Goal: Task Accomplishment & Management: Complete application form

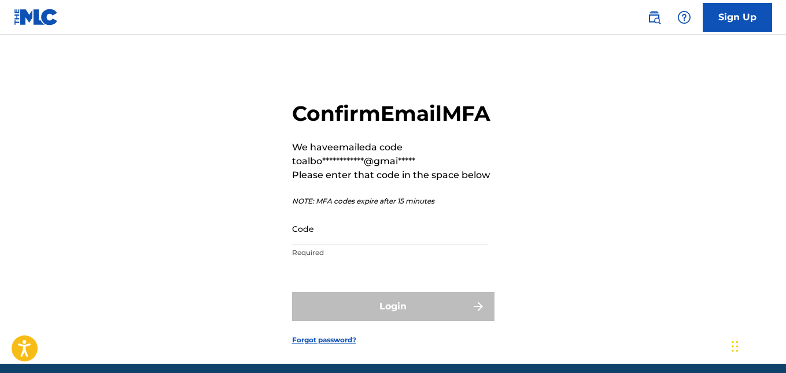
click at [343, 245] on input "Code" at bounding box center [390, 228] width 196 height 33
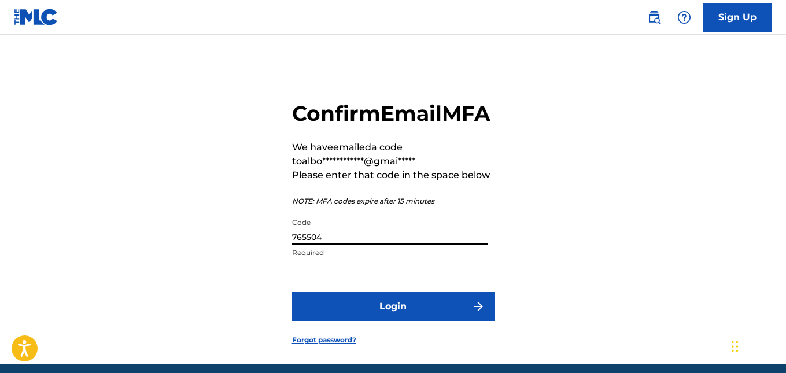
type input "765504"
click at [356, 321] on button "Login" at bounding box center [393, 306] width 203 height 29
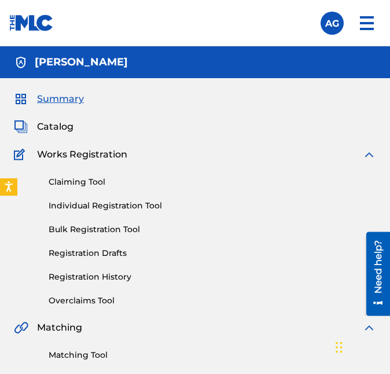
click at [80, 178] on link "Claiming Tool" at bounding box center [213, 182] width 328 height 12
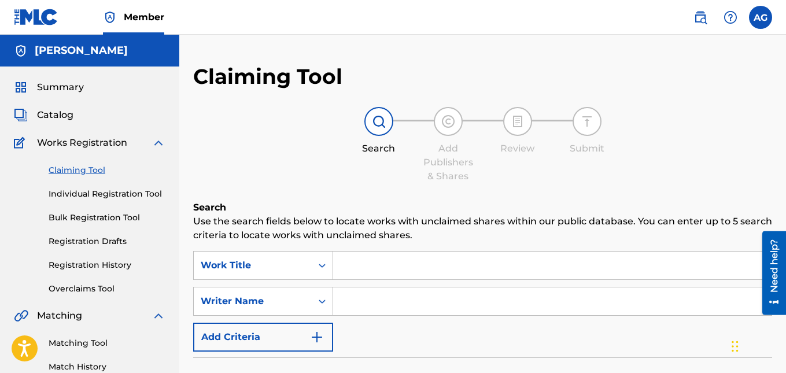
click at [350, 271] on input "Search Form" at bounding box center [552, 266] width 439 height 28
click at [361, 268] on input "Search Form" at bounding box center [552, 266] width 439 height 28
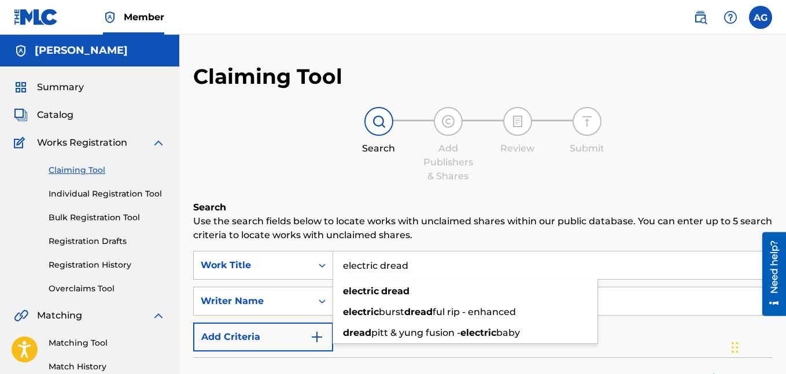
click at [373, 264] on input "electric dread" at bounding box center [552, 266] width 439 height 28
type input "electric dread"
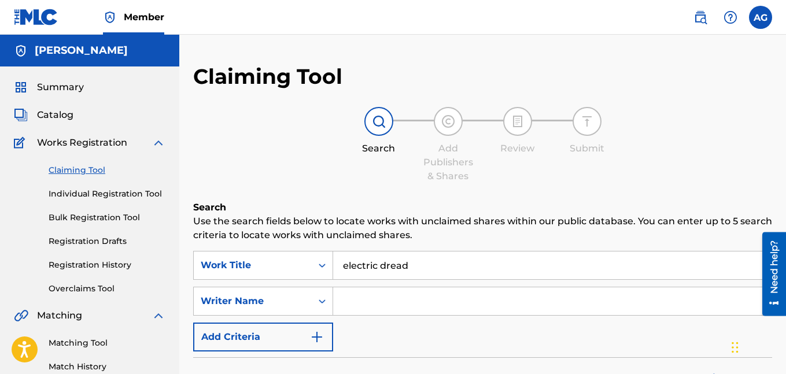
click at [363, 299] on input "Search Form" at bounding box center [552, 302] width 439 height 28
type input "[PERSON_NAME]"
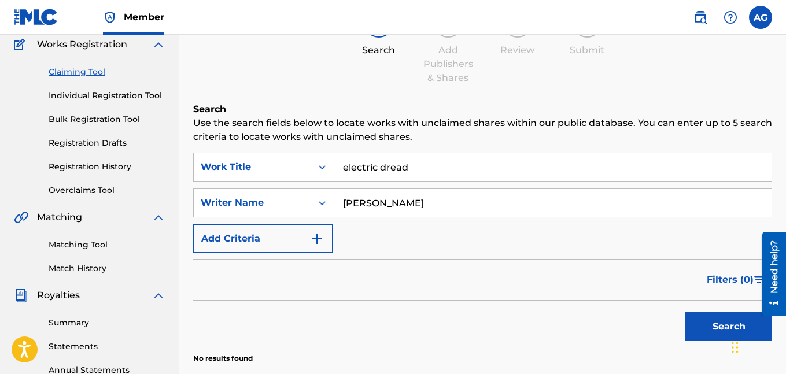
scroll to position [116, 0]
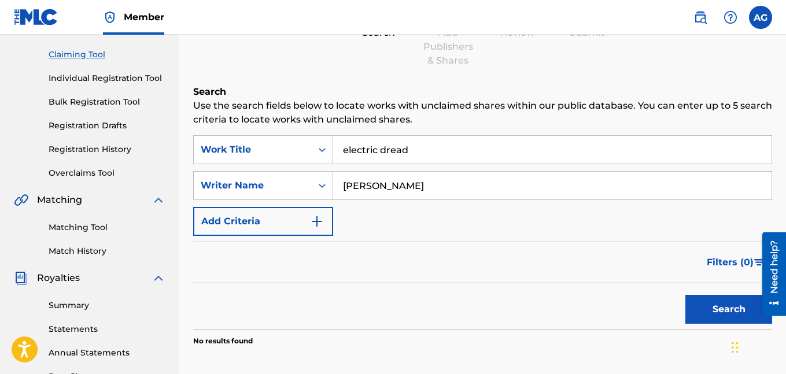
click at [389, 311] on button "Search" at bounding box center [729, 309] width 87 height 29
click at [389, 152] on input "electric dread" at bounding box center [552, 150] width 439 height 28
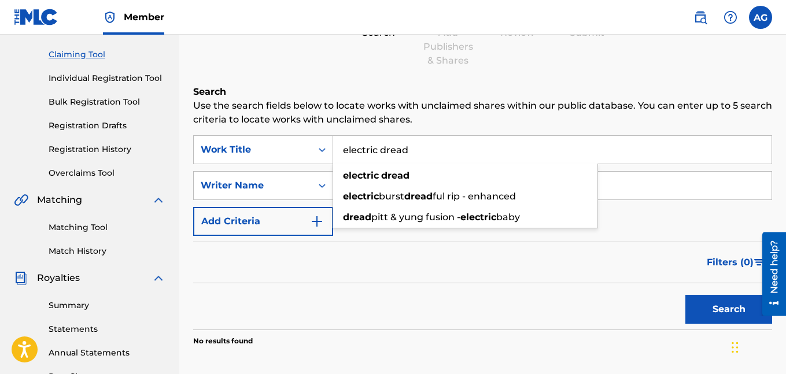
click at [389, 152] on input "electric dread" at bounding box center [552, 150] width 439 height 28
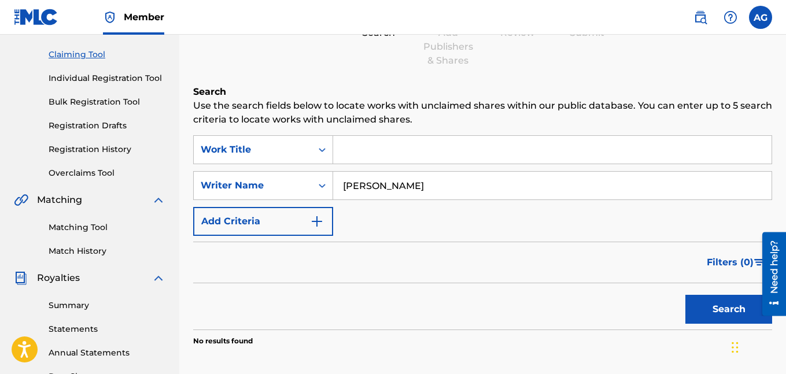
click at [389, 304] on button "Search" at bounding box center [729, 309] width 87 height 29
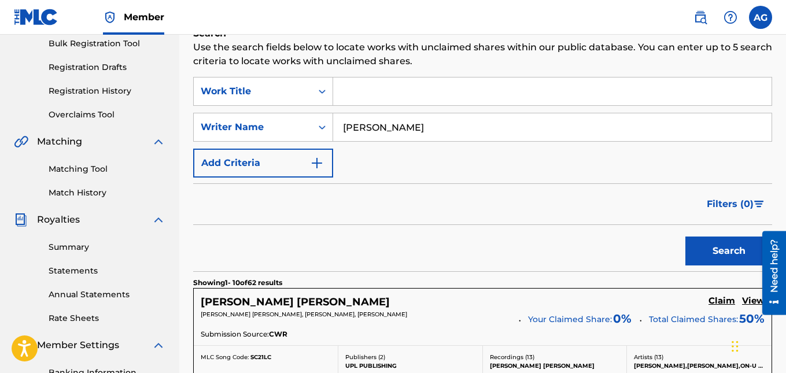
scroll to position [174, 0]
click at [389, 116] on input "[PERSON_NAME]" at bounding box center [552, 128] width 439 height 28
click at [389, 131] on input "[PERSON_NAME]" at bounding box center [552, 128] width 439 height 28
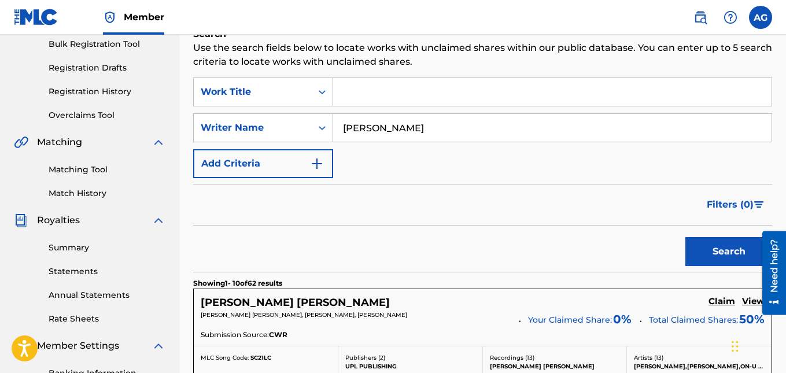
type input "[PERSON_NAME]"
click at [389, 237] on button "Search" at bounding box center [729, 251] width 87 height 29
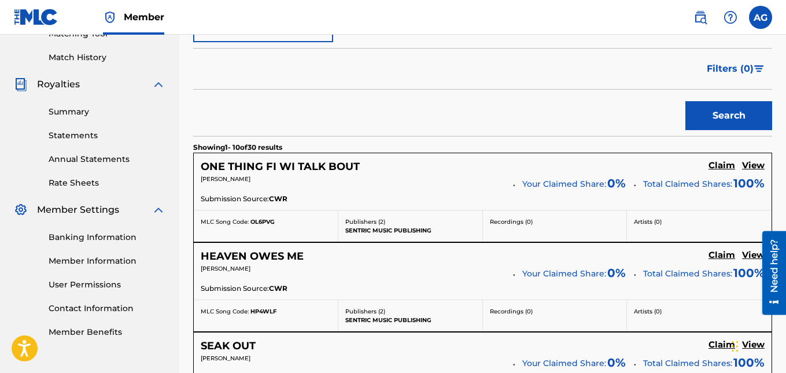
scroll to position [289, 0]
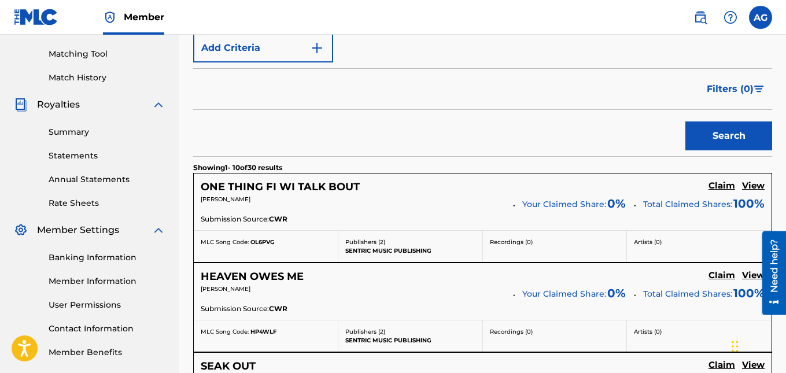
click at [389, 185] on h5 "Claim" at bounding box center [722, 186] width 27 height 11
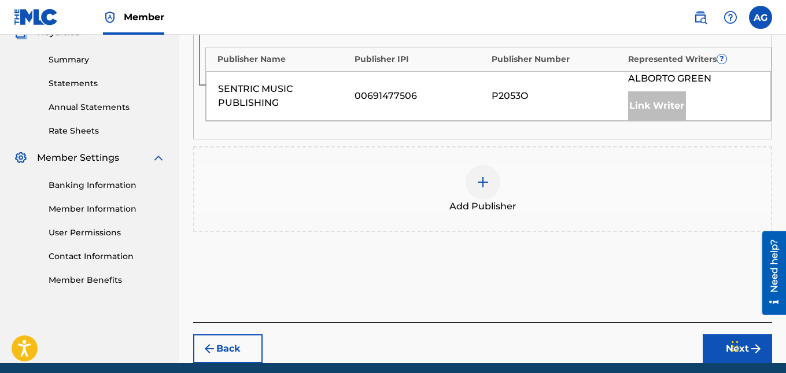
scroll to position [347, 0]
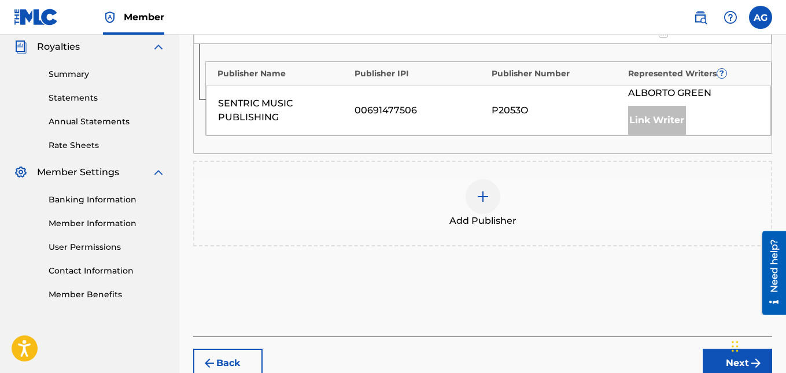
click at [389, 354] on div "Back Next" at bounding box center [482, 357] width 579 height 41
drag, startPoint x: 689, startPoint y: 350, endPoint x: 713, endPoint y: 220, distance: 131.8
click at [389, 220] on div "Add Publisher" at bounding box center [482, 203] width 577 height 49
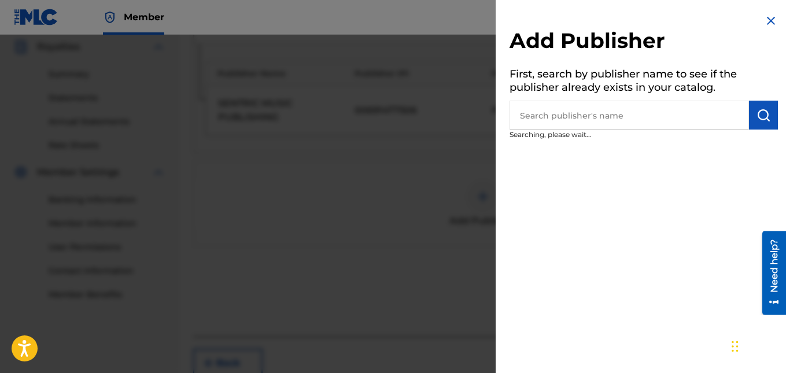
click at [389, 218] on div at bounding box center [393, 221] width 786 height 373
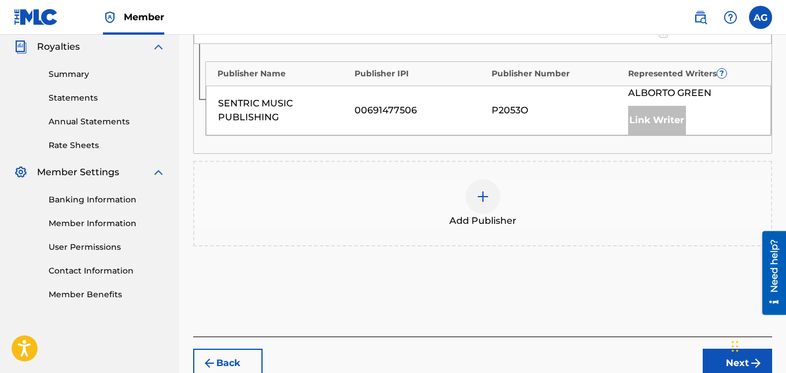
click at [389, 354] on button "Next" at bounding box center [737, 363] width 69 height 29
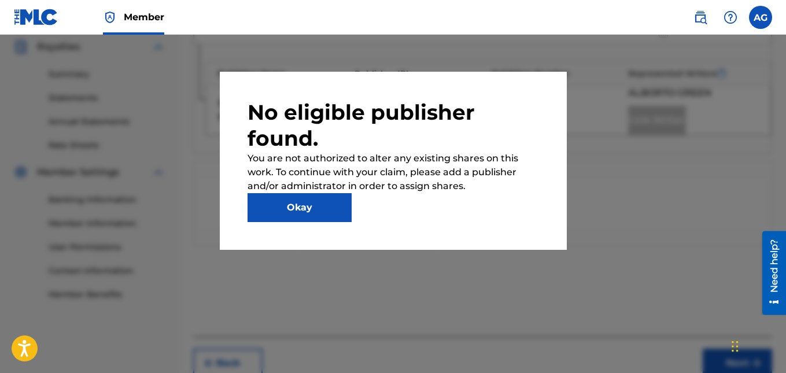
click at [279, 214] on button "Okay" at bounding box center [300, 207] width 104 height 29
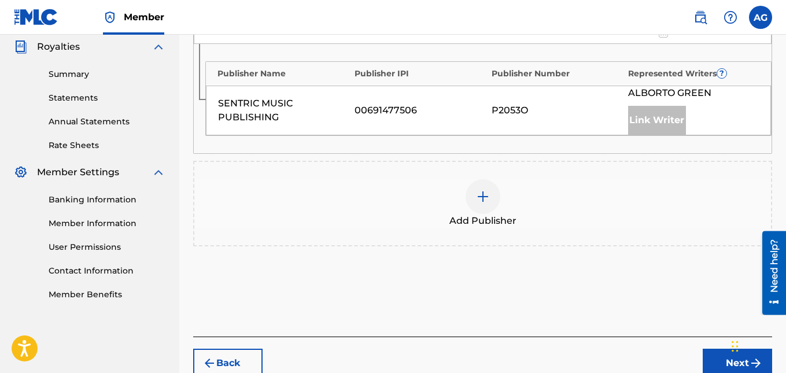
click at [389, 236] on div "Add Publisher" at bounding box center [482, 204] width 579 height 86
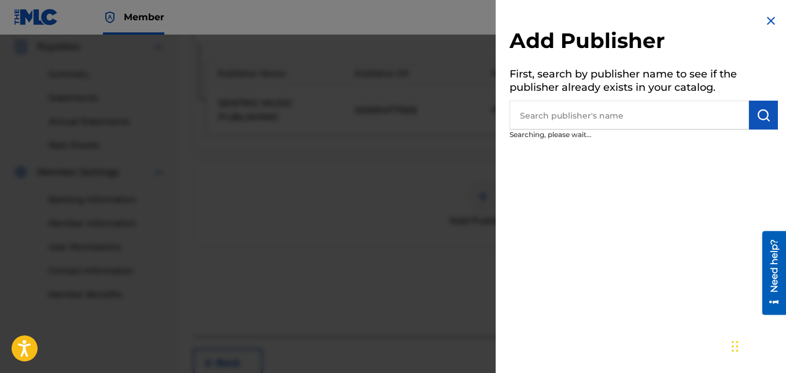
click at [389, 112] on input "text" at bounding box center [630, 115] width 240 height 29
type input "alborto"
click at [389, 114] on img "submit" at bounding box center [764, 115] width 14 height 14
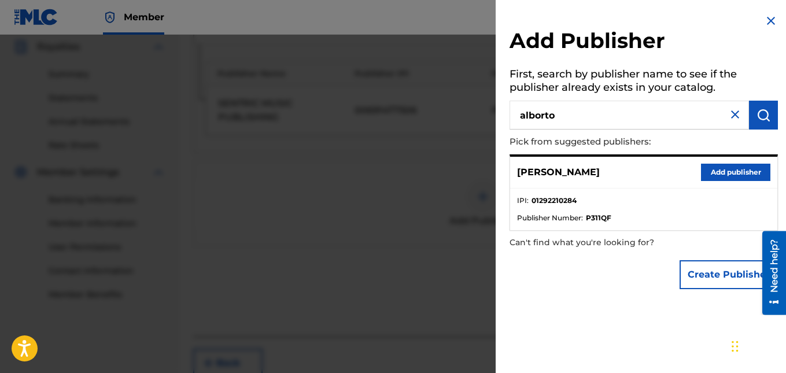
click at [389, 171] on button "Add publisher" at bounding box center [735, 172] width 69 height 17
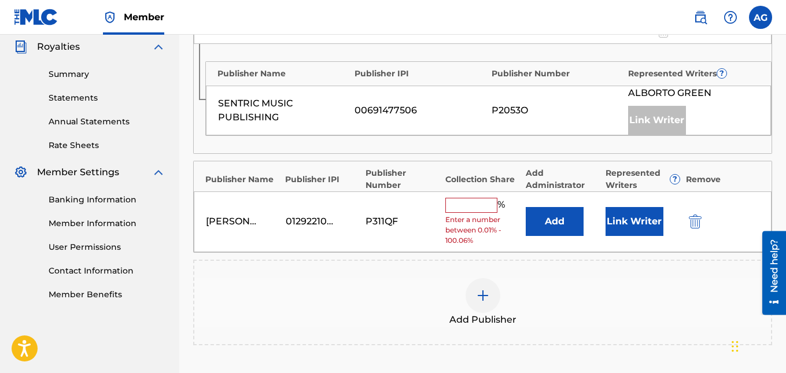
click at [389, 206] on input "text" at bounding box center [472, 205] width 52 height 15
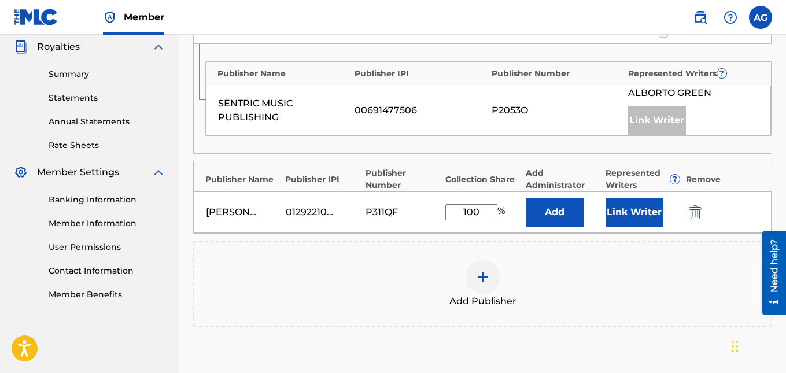
type input "100"
click at [389, 210] on button "Add" at bounding box center [555, 212] width 58 height 29
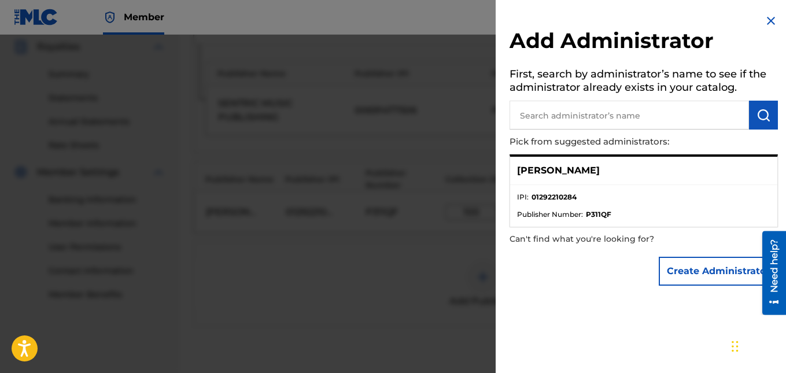
click at [389, 22] on img at bounding box center [771, 21] width 14 height 14
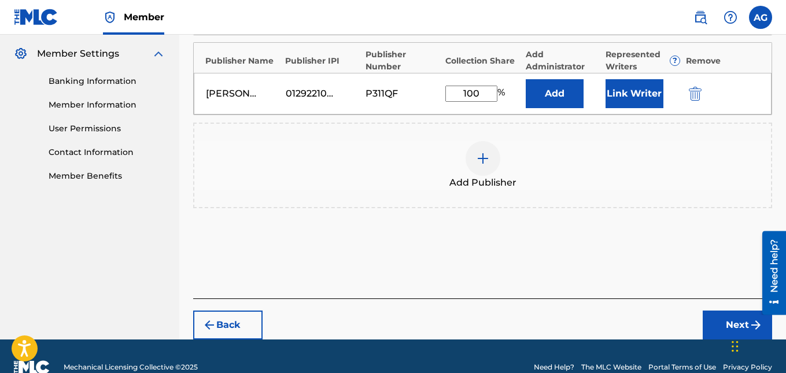
scroll to position [488, 0]
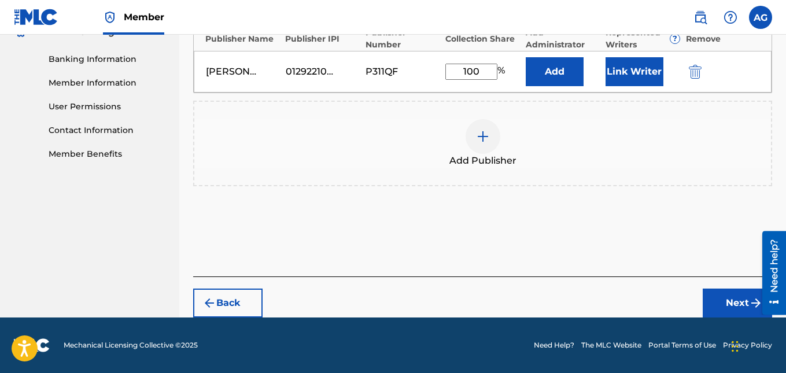
click at [389, 299] on button "Next" at bounding box center [737, 303] width 69 height 29
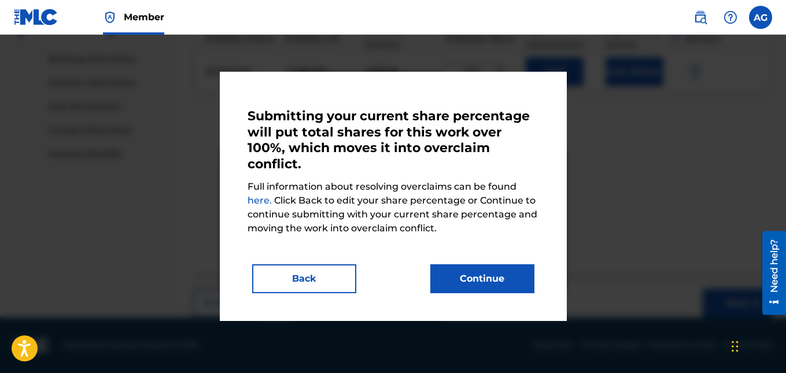
click at [300, 284] on button "Back" at bounding box center [304, 278] width 104 height 29
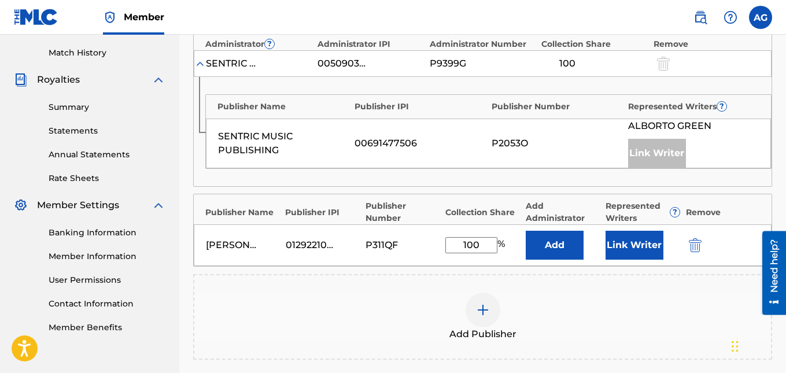
scroll to position [256, 0]
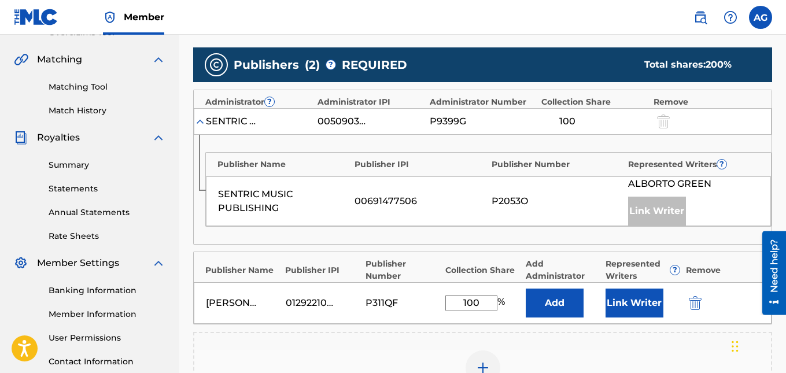
drag, startPoint x: 483, startPoint y: 304, endPoint x: 444, endPoint y: 302, distance: 38.8
click at [389, 302] on div "[PERSON_NAME] 01292210284 P311QF 100 % Add Link Writer" at bounding box center [483, 303] width 578 height 42
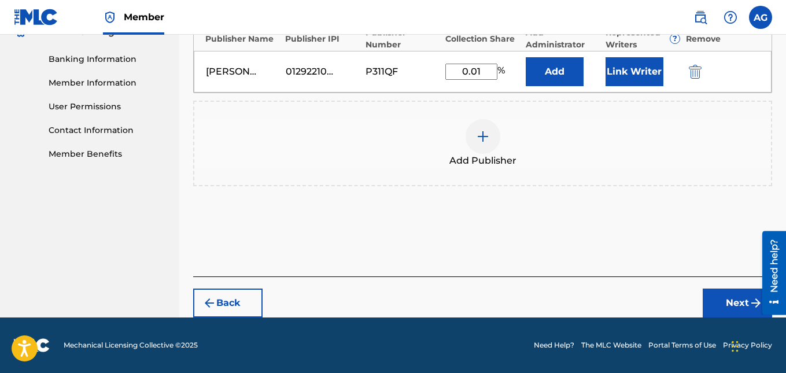
scroll to position [488, 0]
type input "0.01"
click at [389, 298] on button "Next" at bounding box center [737, 303] width 69 height 29
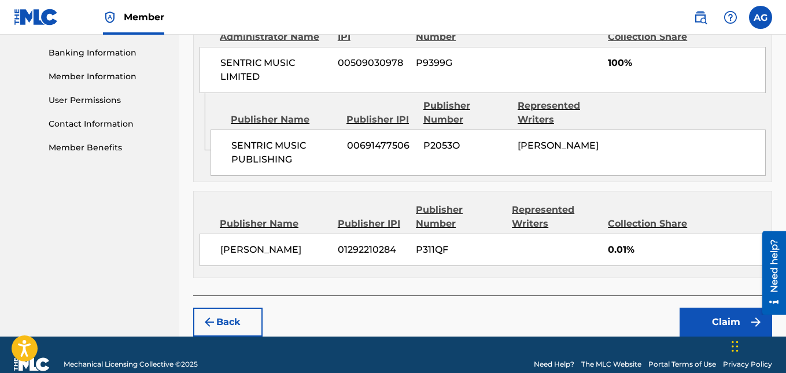
scroll to position [513, 0]
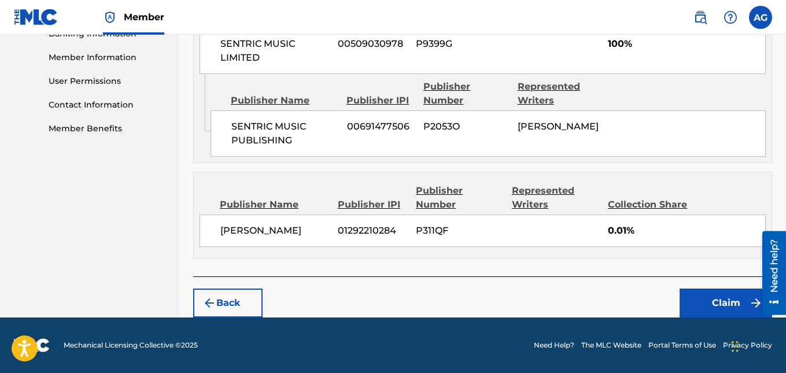
click at [389, 302] on button "Claim" at bounding box center [726, 303] width 93 height 29
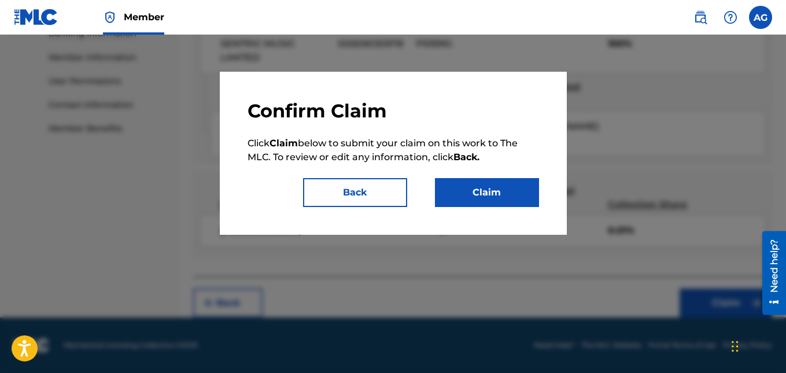
click at [389, 188] on button "Claim" at bounding box center [487, 192] width 104 height 29
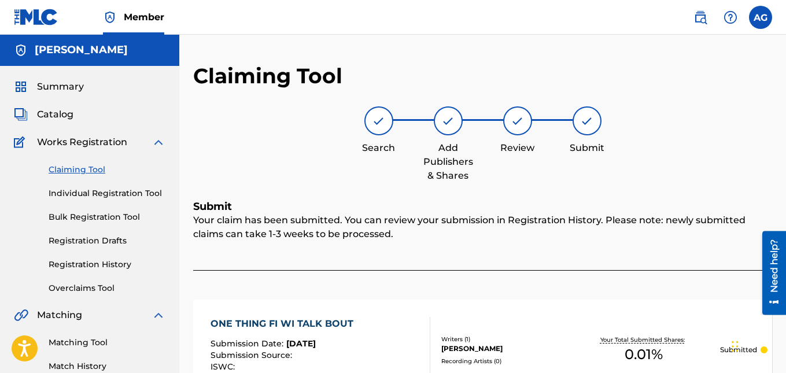
scroll to position [0, 0]
click at [389, 134] on div "Search" at bounding box center [379, 131] width 58 height 49
click at [383, 124] on img at bounding box center [379, 122] width 14 height 14
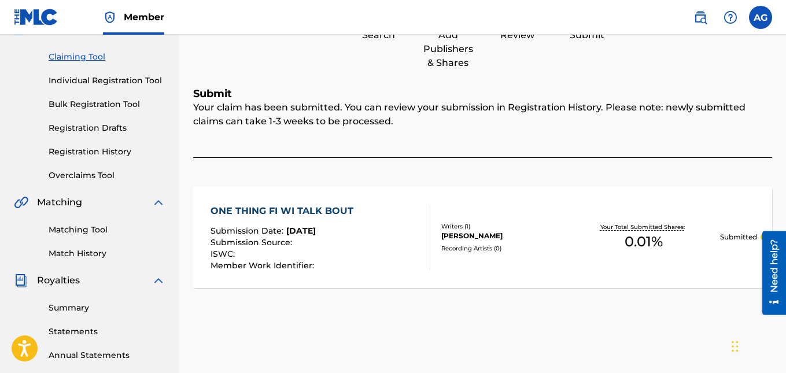
scroll to position [113, 0]
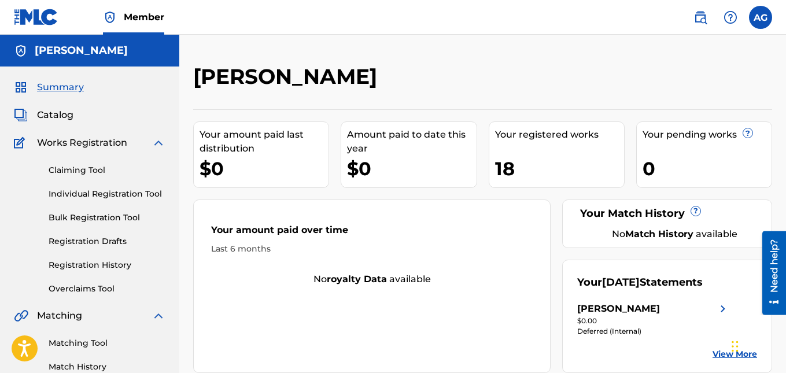
click at [81, 172] on link "Claiming Tool" at bounding box center [107, 170] width 117 height 12
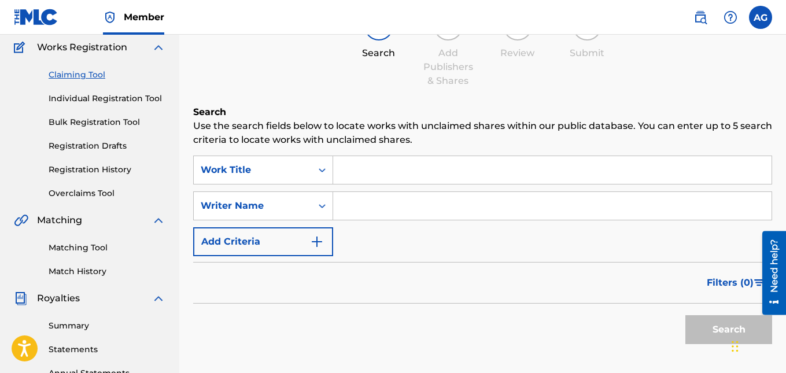
scroll to position [116, 0]
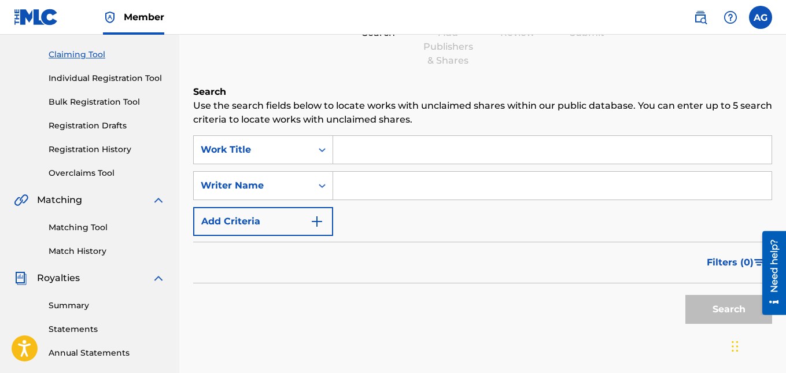
click at [388, 192] on input "Search Form" at bounding box center [552, 186] width 439 height 28
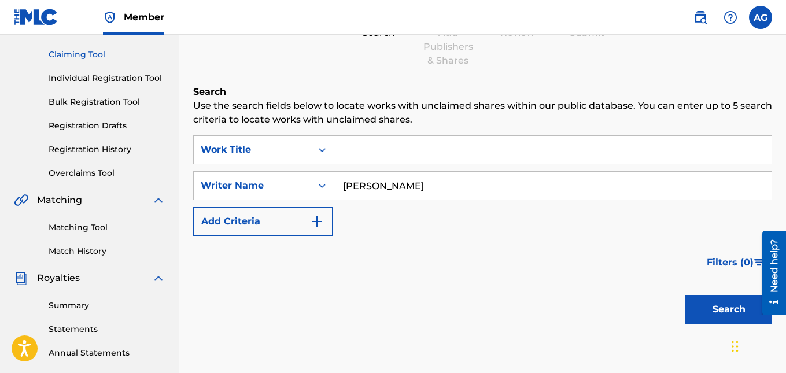
click at [389, 295] on button "Search" at bounding box center [729, 309] width 87 height 29
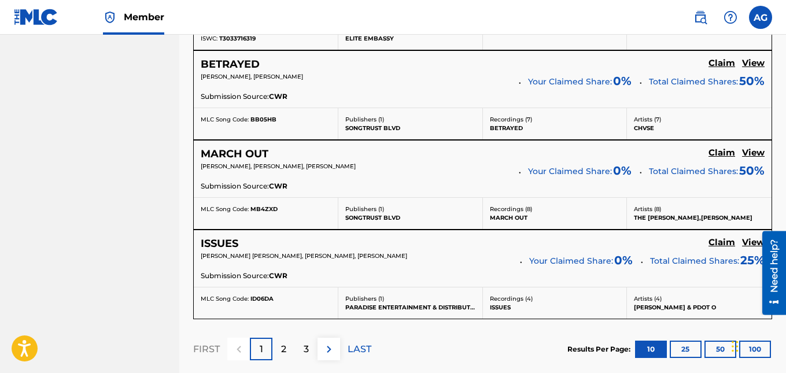
scroll to position [1100, 0]
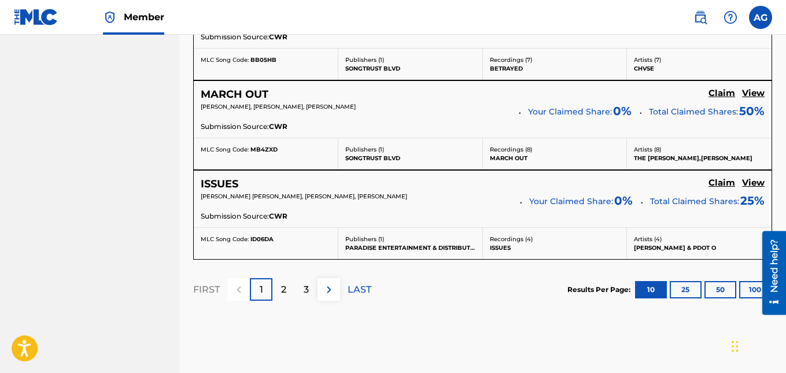
click at [286, 293] on p "2" at bounding box center [283, 290] width 5 height 14
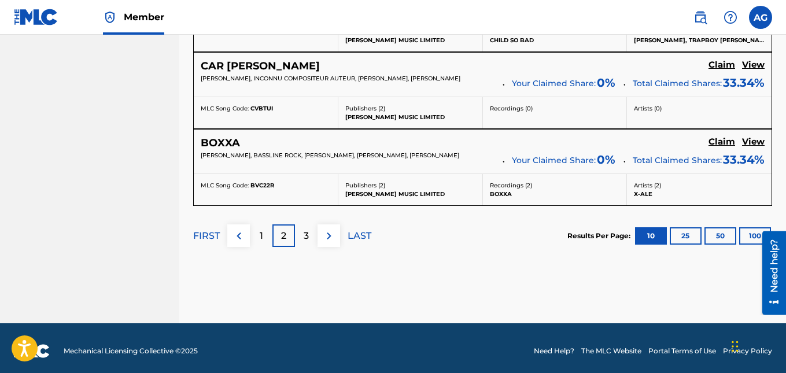
scroll to position [1124, 0]
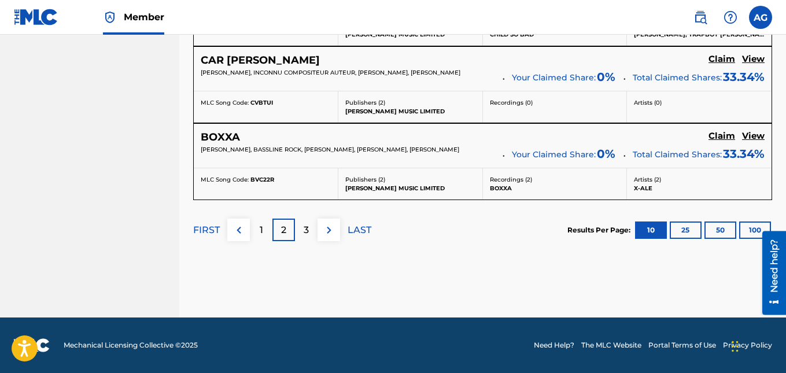
click at [306, 227] on p "3" at bounding box center [306, 230] width 5 height 14
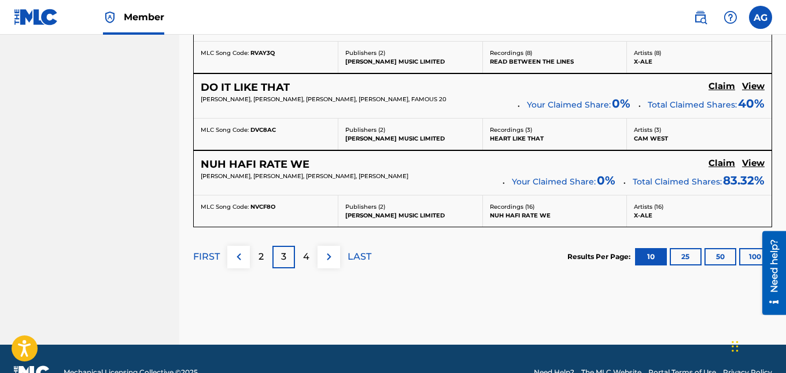
scroll to position [1062, 0]
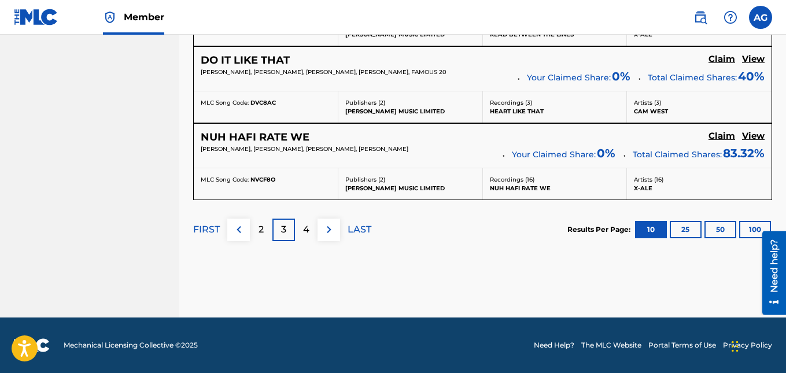
click at [306, 231] on p "4" at bounding box center [306, 230] width 6 height 14
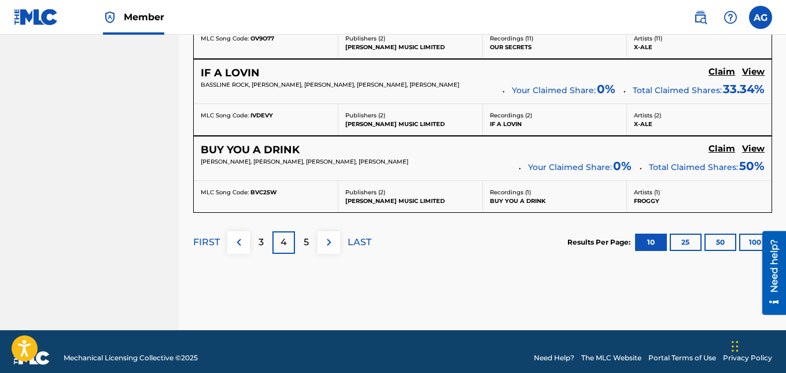
click at [307, 248] on p "5" at bounding box center [306, 243] width 5 height 14
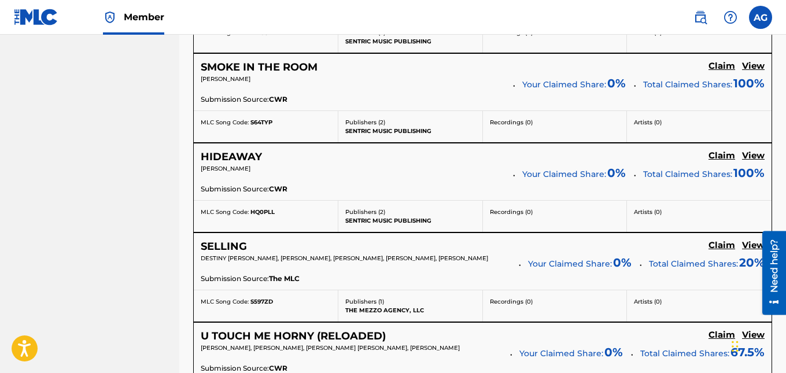
scroll to position [1042, 0]
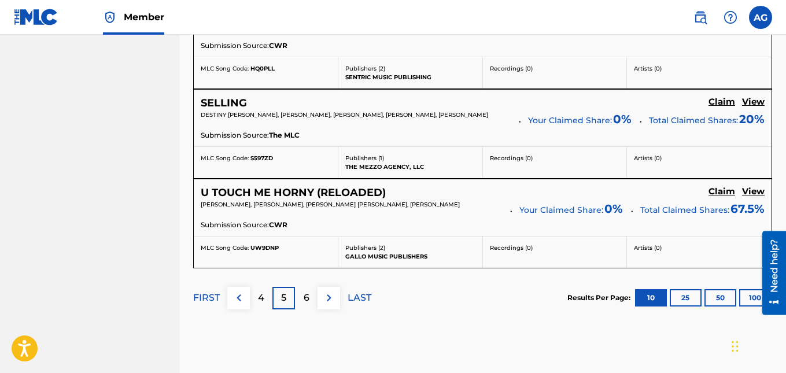
click at [308, 310] on div "6" at bounding box center [306, 298] width 23 height 23
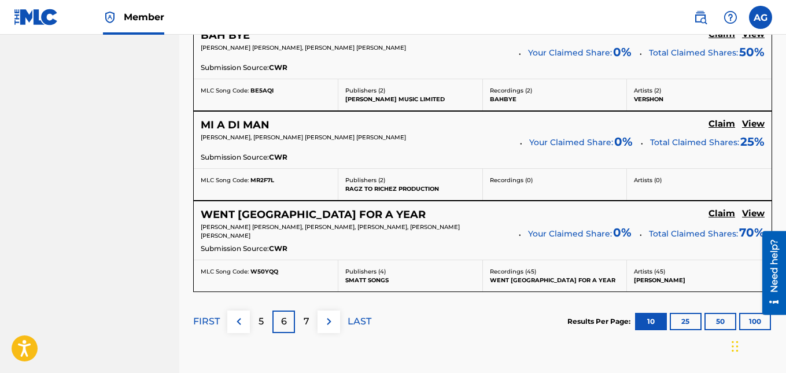
scroll to position [1100, 0]
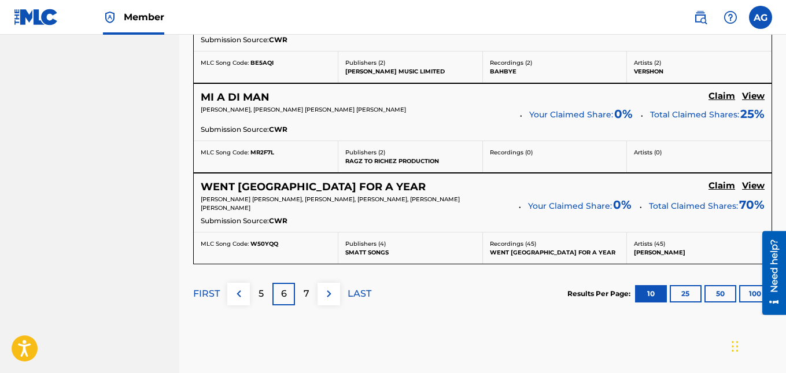
click at [308, 287] on p "7" at bounding box center [307, 294] width 6 height 14
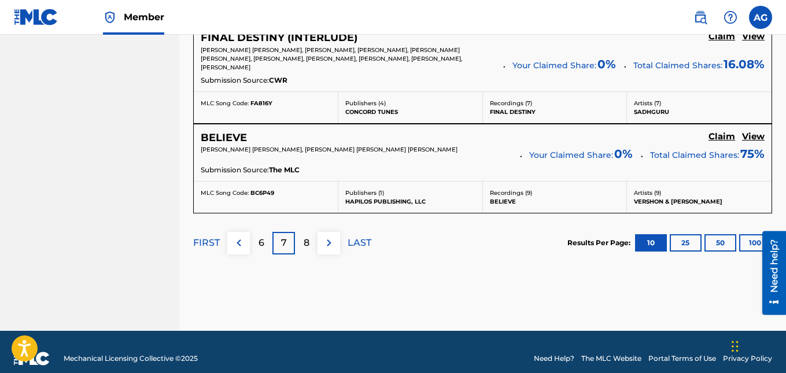
scroll to position [1201, 0]
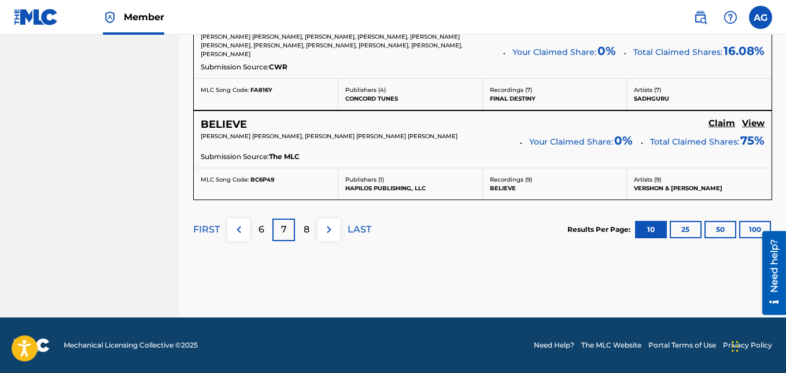
click at [304, 231] on p "8" at bounding box center [307, 230] width 6 height 14
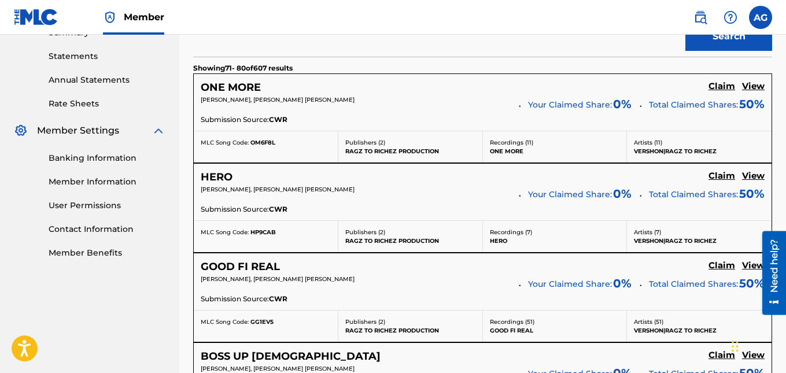
scroll to position [407, 0]
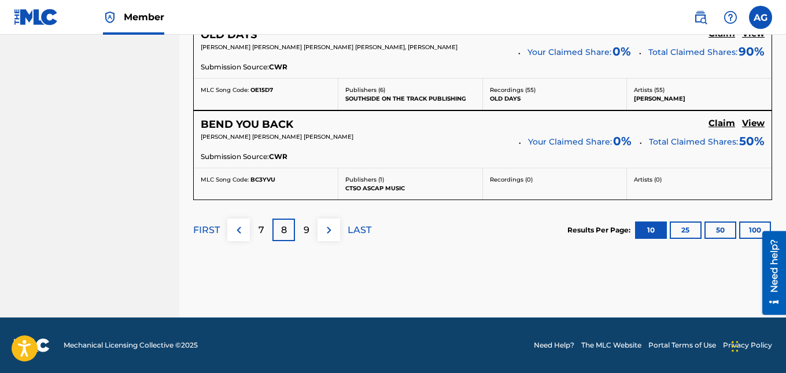
click at [313, 231] on div "9" at bounding box center [306, 230] width 23 height 23
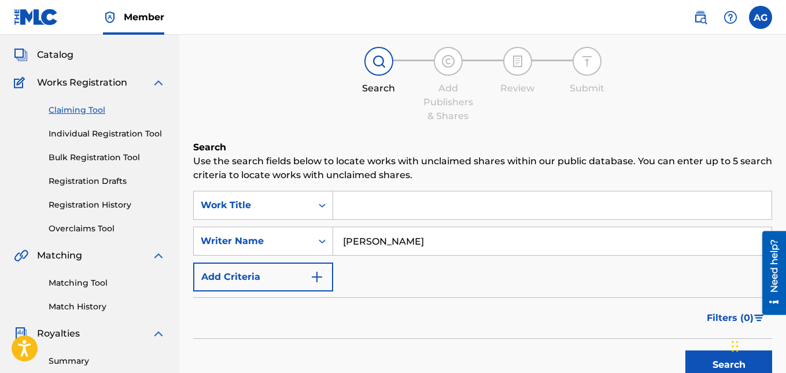
scroll to position [0, 0]
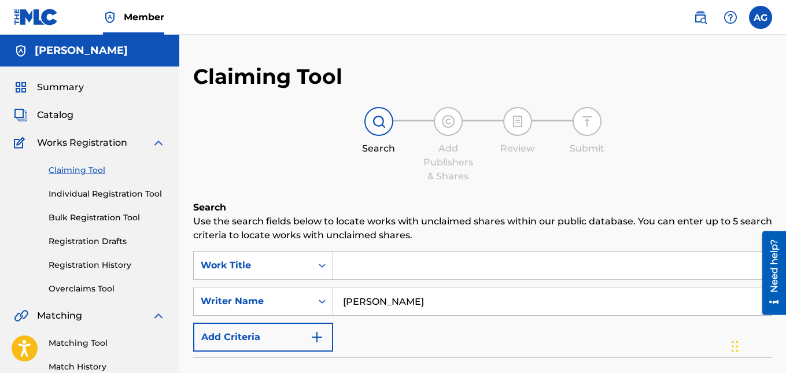
click at [389, 302] on input "[PERSON_NAME]" at bounding box center [552, 302] width 439 height 28
type input "[PERSON_NAME]"
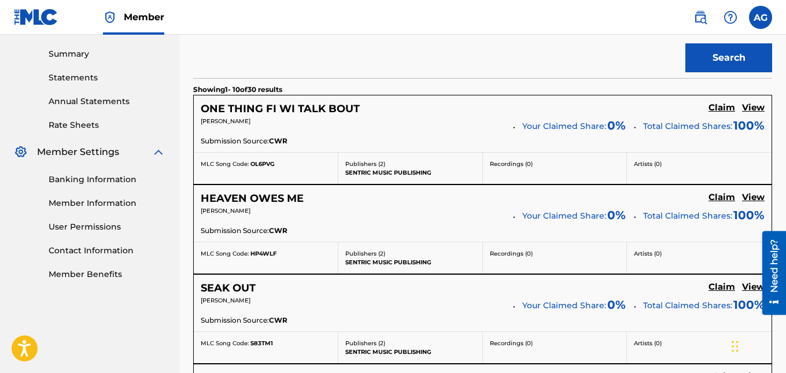
scroll to position [347, 0]
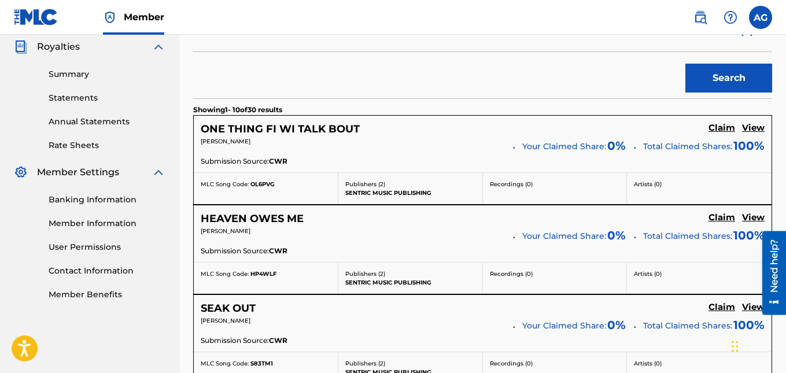
drag, startPoint x: 723, startPoint y: 221, endPoint x: 472, endPoint y: 249, distance: 252.7
click at [389, 250] on div "Submission Source: CWR" at bounding box center [483, 252] width 564 height 13
click at [389, 134] on h5 "Claim" at bounding box center [722, 128] width 27 height 11
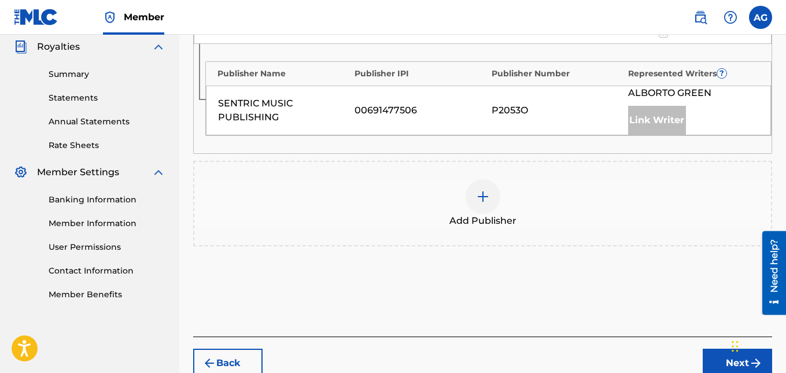
click at [389, 199] on div at bounding box center [483, 196] width 35 height 35
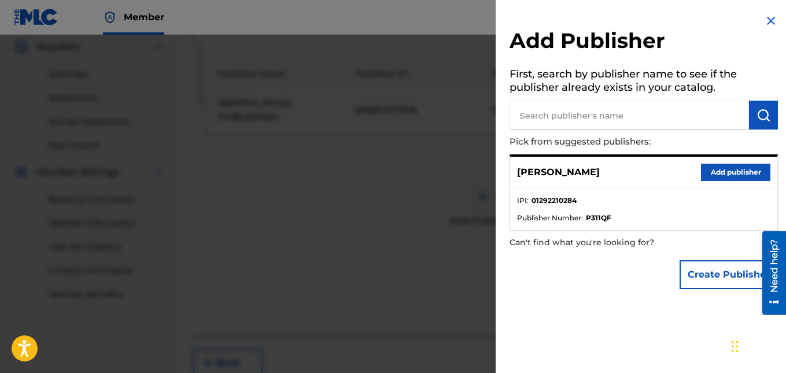
click at [389, 170] on button "Add publisher" at bounding box center [735, 172] width 69 height 17
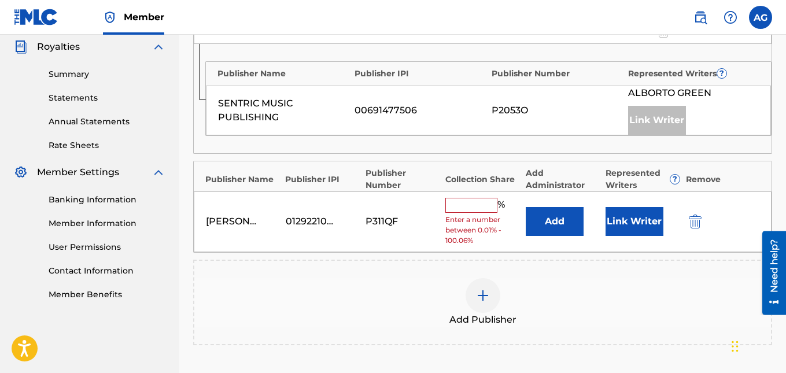
click at [389, 208] on input "text" at bounding box center [472, 205] width 52 height 15
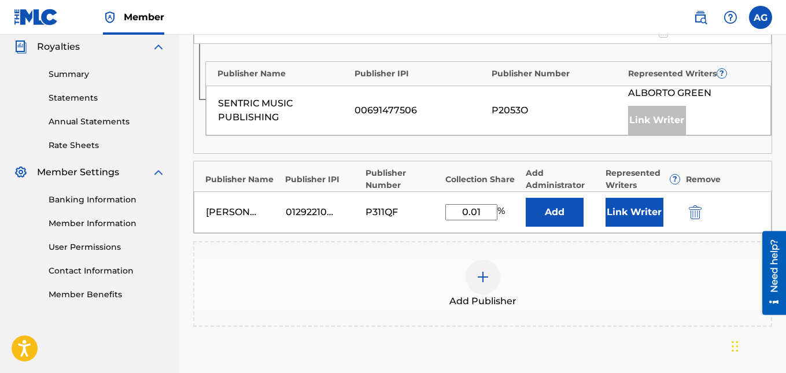
scroll to position [463, 0]
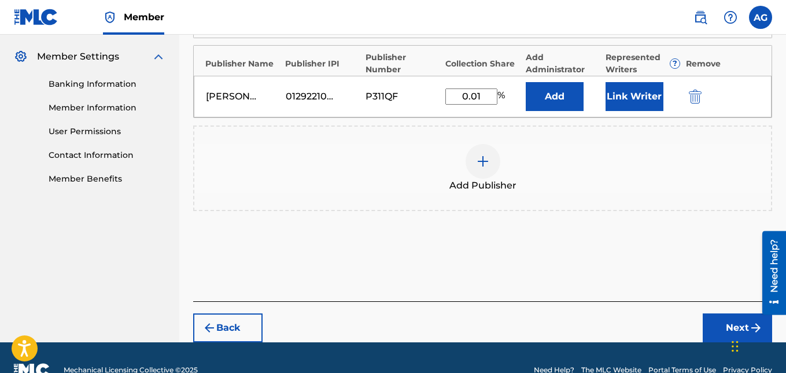
type input "0.01"
click at [389, 332] on button "Next" at bounding box center [737, 328] width 69 height 29
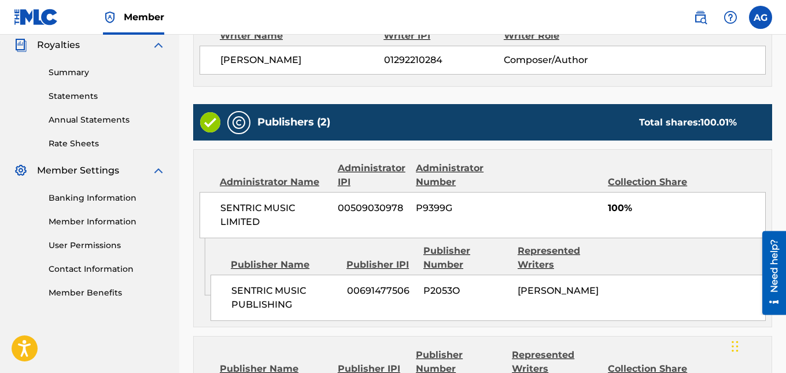
scroll to position [513, 0]
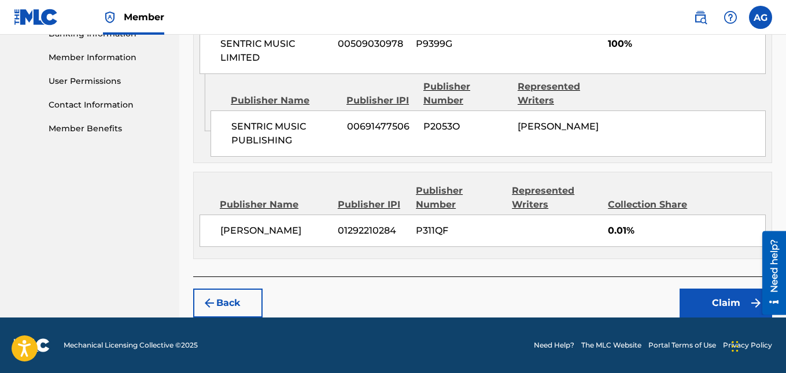
click at [389, 300] on button "Claim" at bounding box center [726, 303] width 93 height 29
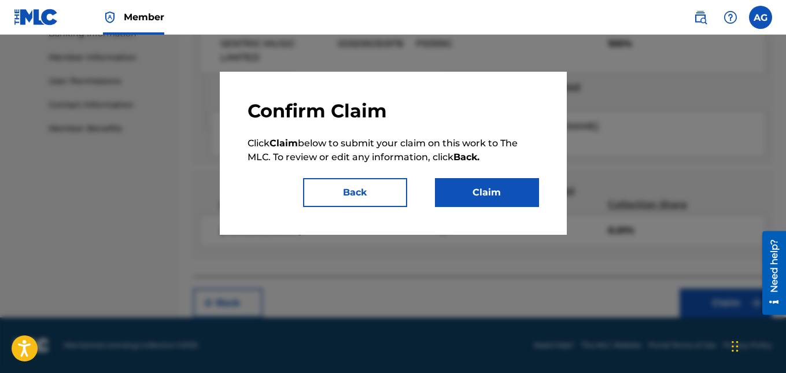
click at [389, 194] on button "Claim" at bounding box center [487, 192] width 104 height 29
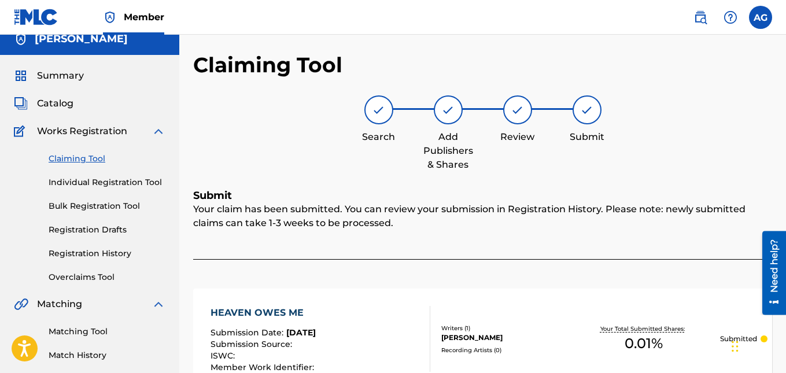
scroll to position [58, 0]
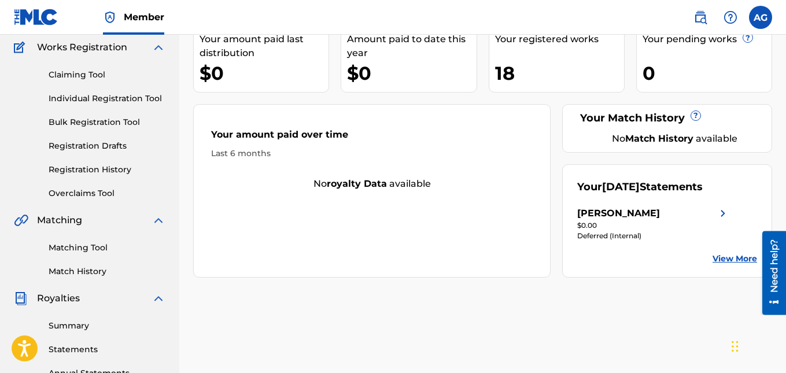
scroll to position [116, 0]
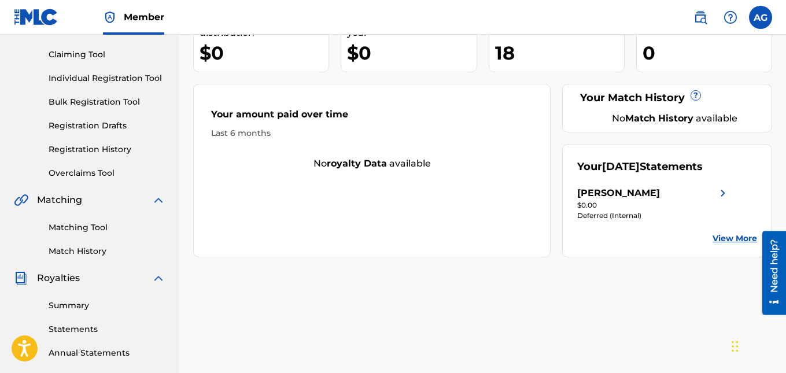
click at [389, 237] on link "View More" at bounding box center [735, 239] width 45 height 12
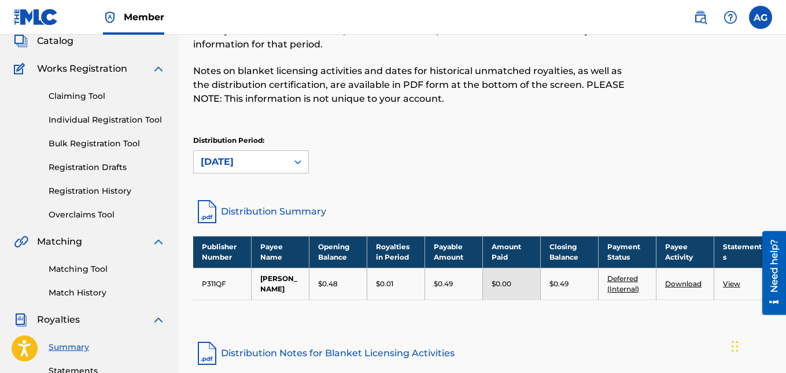
scroll to position [55, 0]
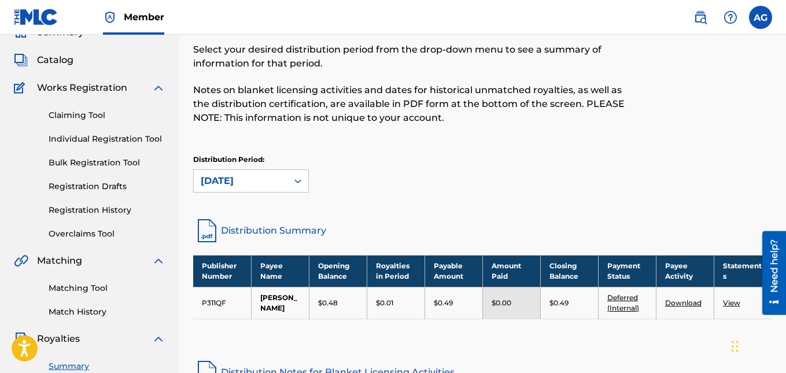
click at [80, 110] on link "Claiming Tool" at bounding box center [107, 115] width 117 height 12
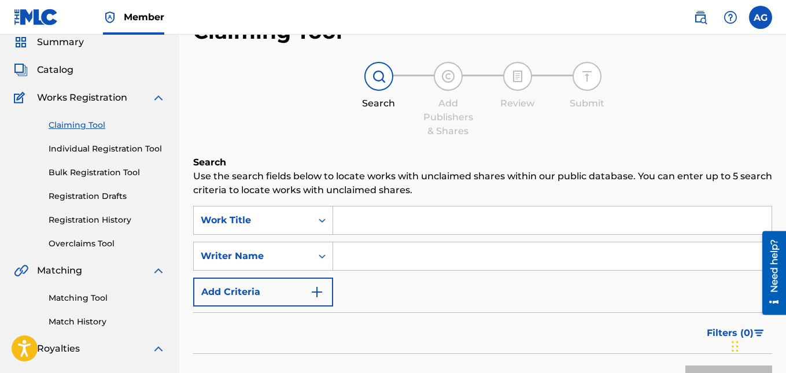
scroll to position [58, 0]
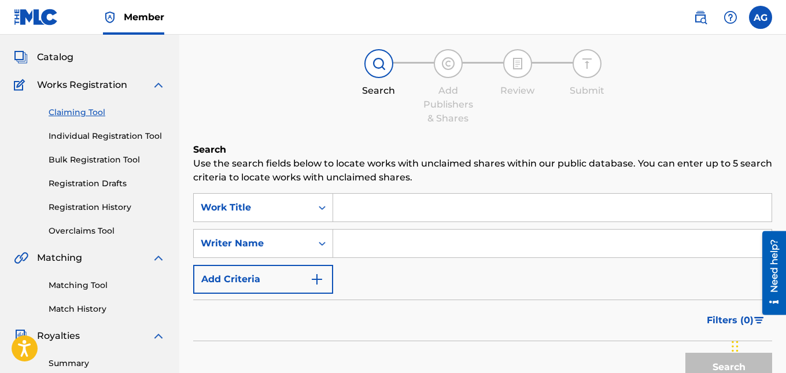
click at [358, 241] on input "Search Form" at bounding box center [552, 244] width 439 height 28
type input "[PERSON_NAME]"
click at [389, 353] on button "Search" at bounding box center [729, 367] width 87 height 29
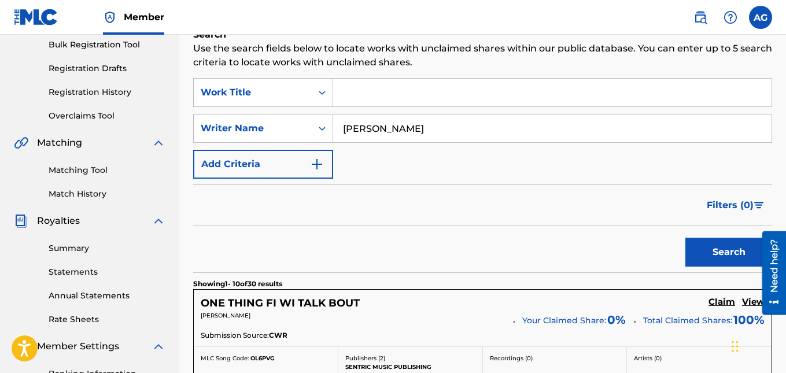
scroll to position [174, 0]
click at [389, 255] on button "Search" at bounding box center [729, 251] width 87 height 29
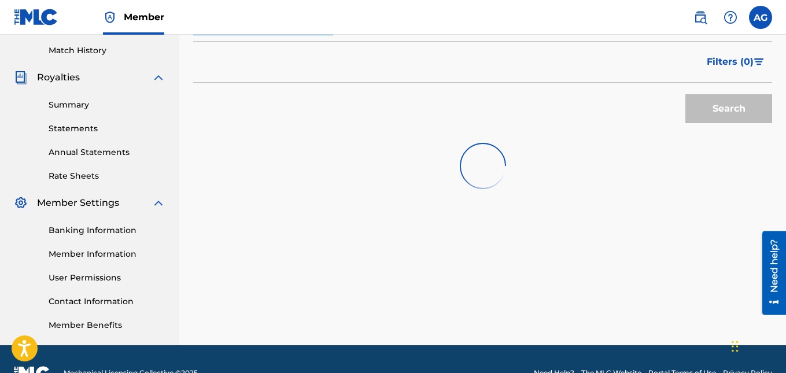
scroll to position [344, 0]
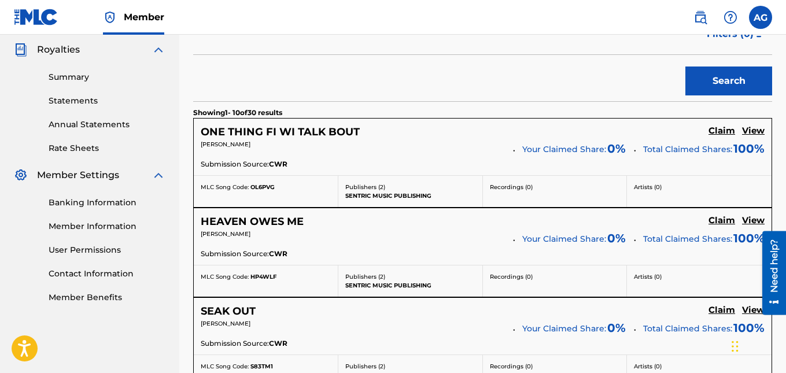
click at [389, 137] on h5 "Claim" at bounding box center [722, 131] width 27 height 11
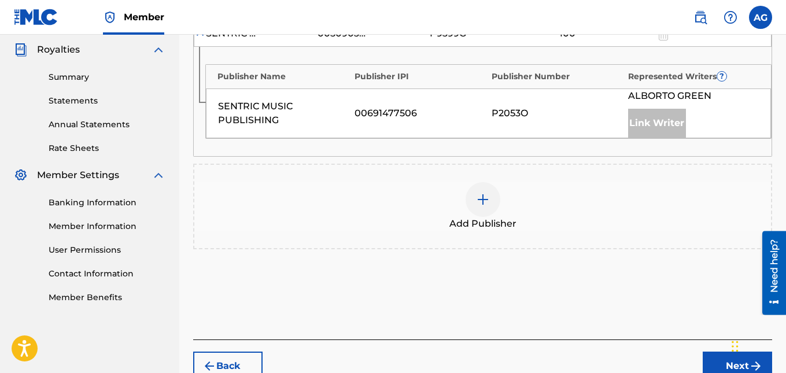
click at [389, 199] on div at bounding box center [483, 199] width 35 height 35
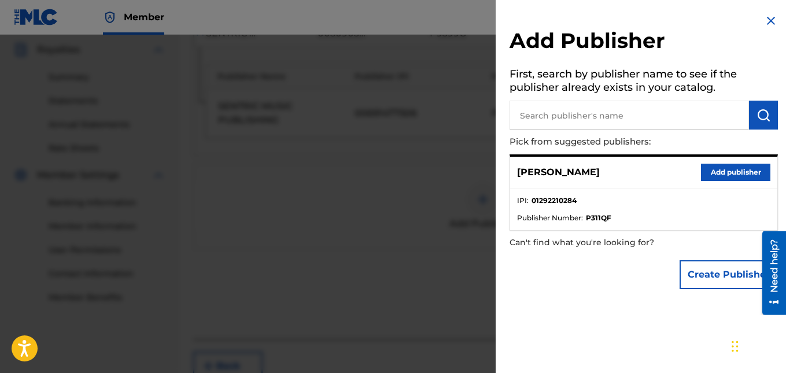
click at [389, 177] on button "Add publisher" at bounding box center [735, 172] width 69 height 17
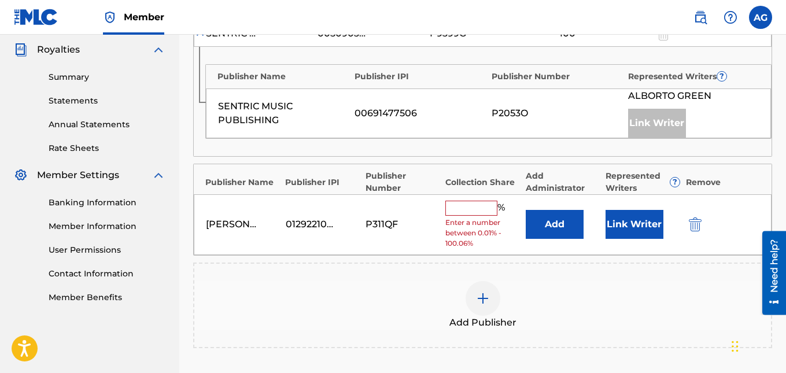
click at [389, 215] on input "text" at bounding box center [472, 208] width 52 height 15
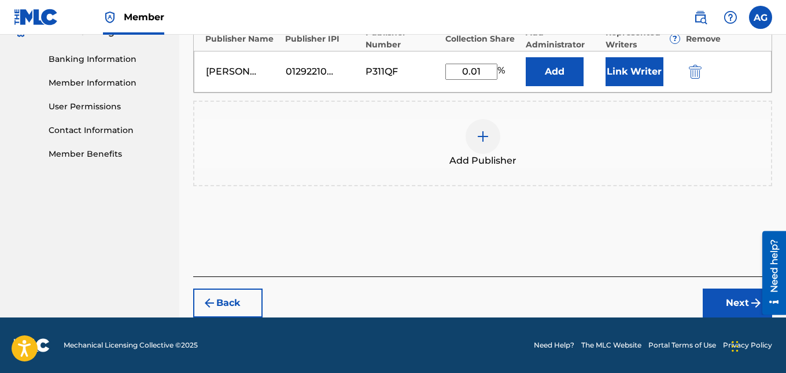
type input "0.01"
click at [389, 302] on button "Next" at bounding box center [737, 303] width 69 height 29
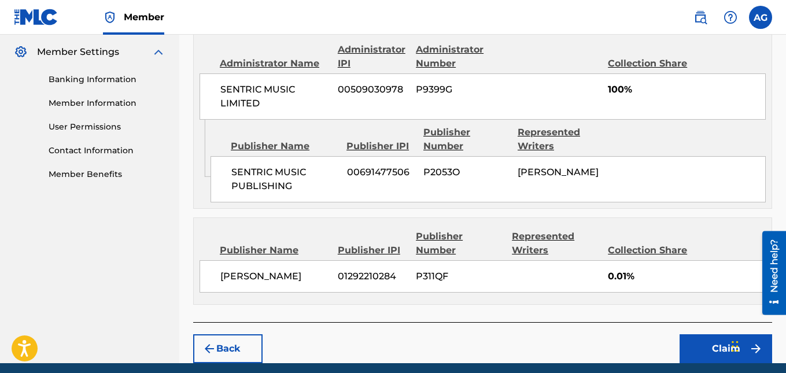
scroll to position [513, 0]
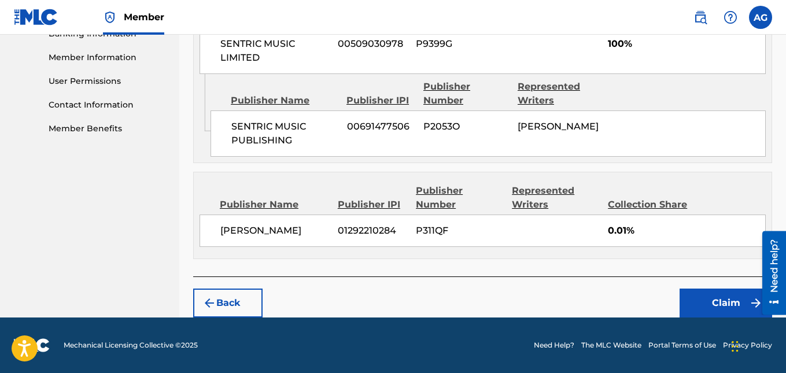
click at [389, 307] on button "Claim" at bounding box center [726, 303] width 93 height 29
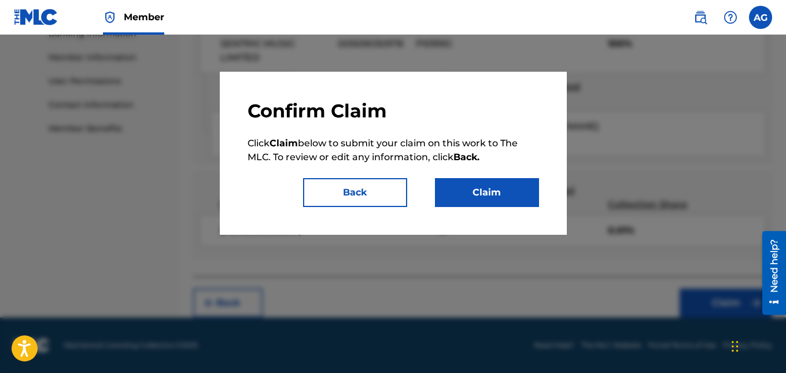
click at [389, 186] on button "Claim" at bounding box center [487, 192] width 104 height 29
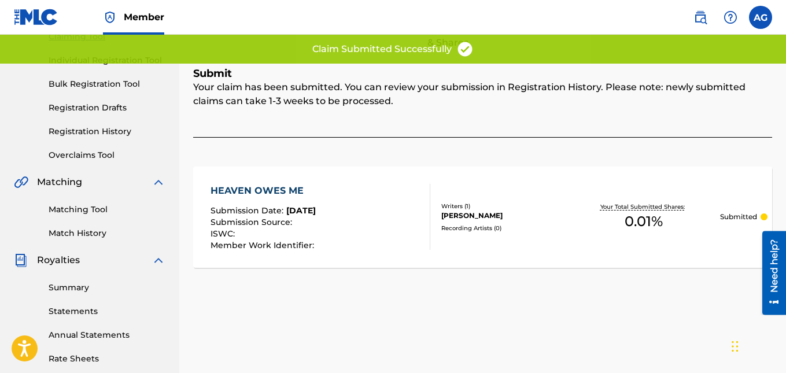
scroll to position [113, 0]
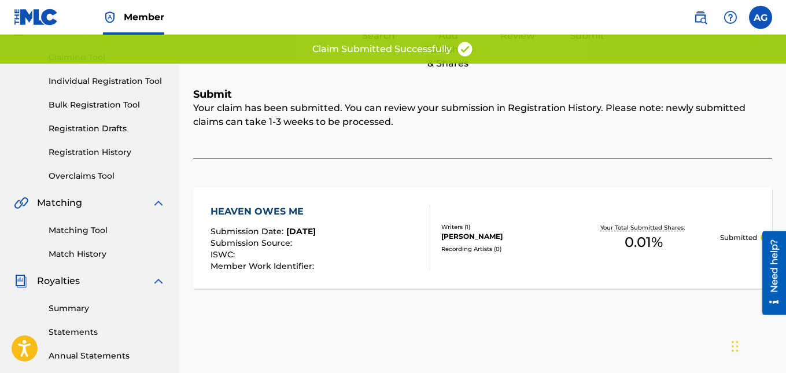
scroll to position [55, 0]
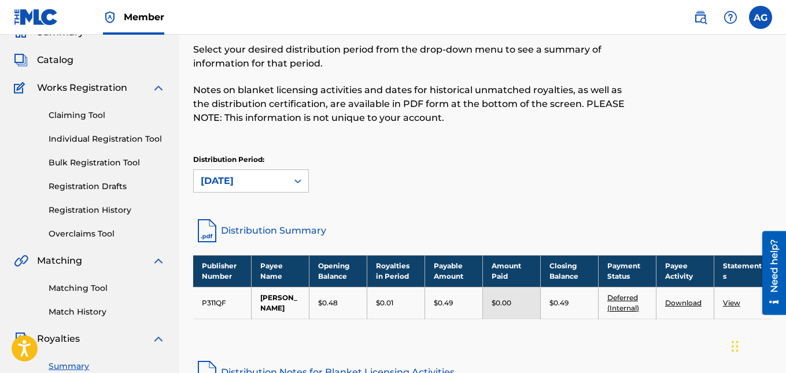
click at [88, 108] on div "Claiming Tool Individual Registration Tool Bulk Registration Tool Registration …" at bounding box center [90, 167] width 152 height 145
click at [89, 113] on link "Claiming Tool" at bounding box center [107, 115] width 117 height 12
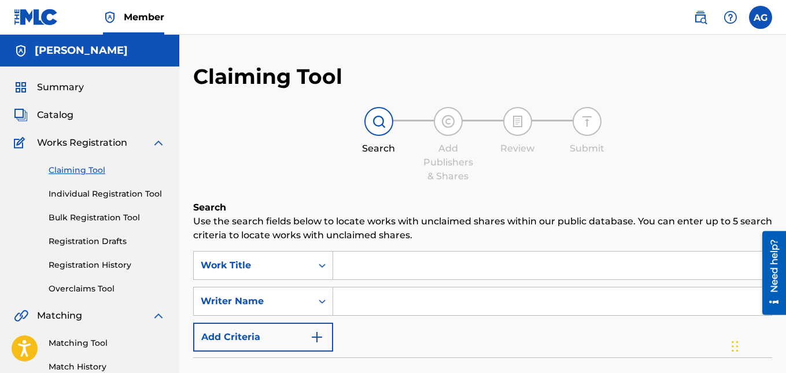
click at [378, 297] on input "Search Form" at bounding box center [552, 302] width 439 height 28
type input "[PERSON_NAME]"
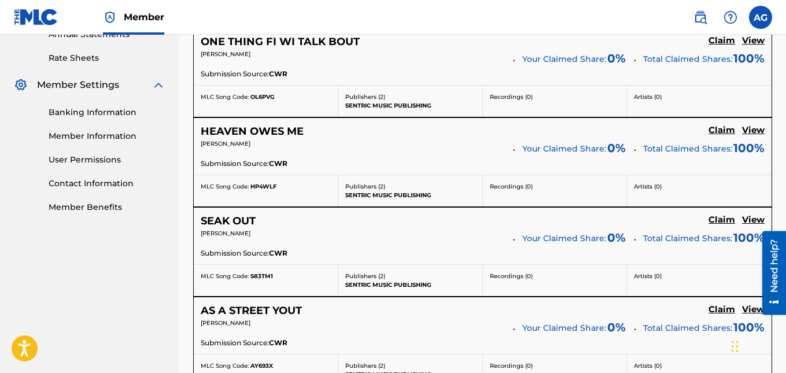
scroll to position [405, 0]
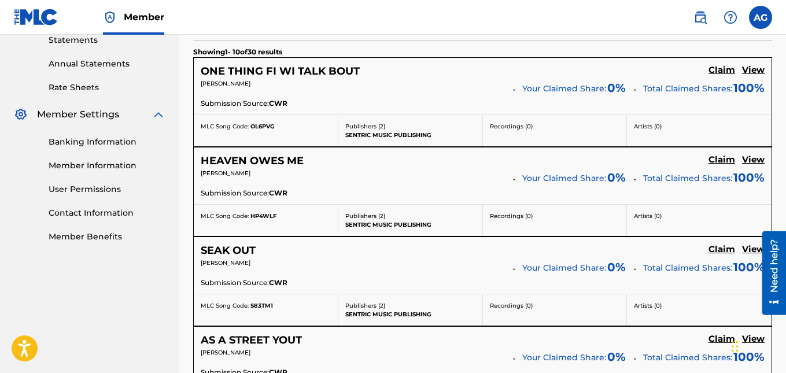
click at [389, 76] on h5 "Claim" at bounding box center [722, 70] width 27 height 11
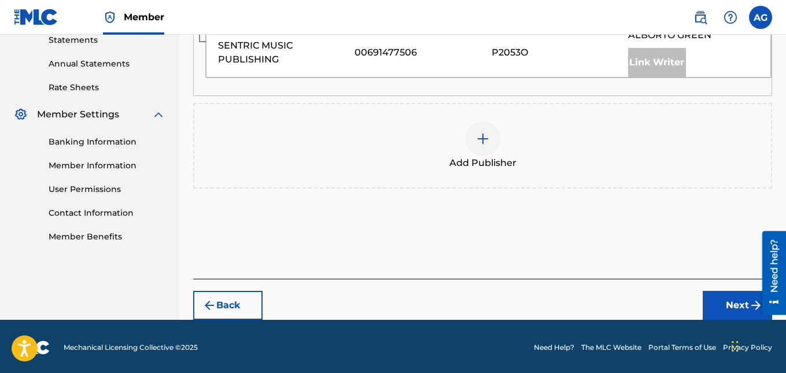
click at [389, 135] on img at bounding box center [483, 139] width 14 height 14
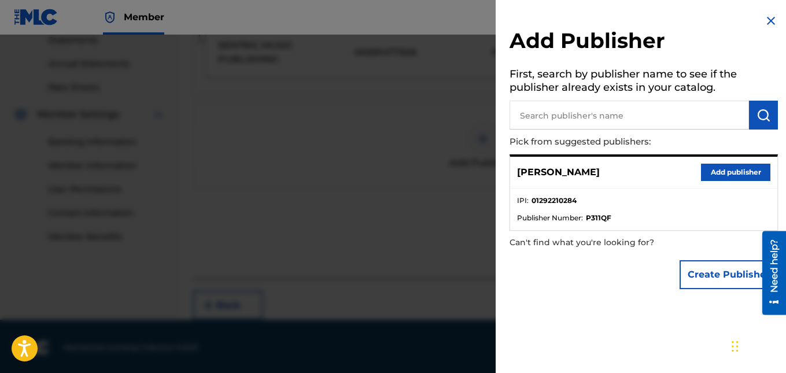
click at [389, 172] on button "Add publisher" at bounding box center [735, 172] width 69 height 17
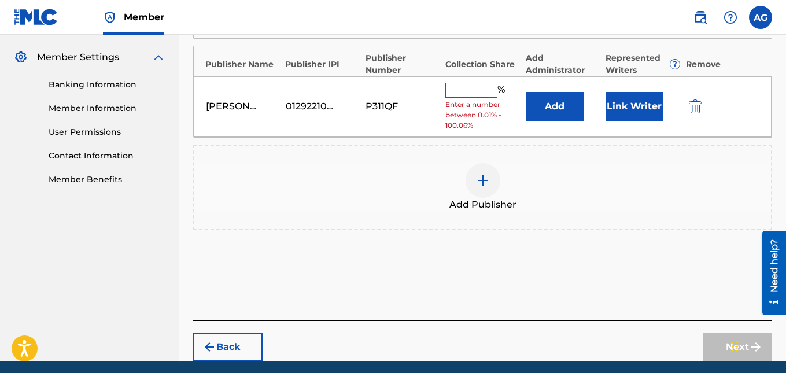
scroll to position [391, 0]
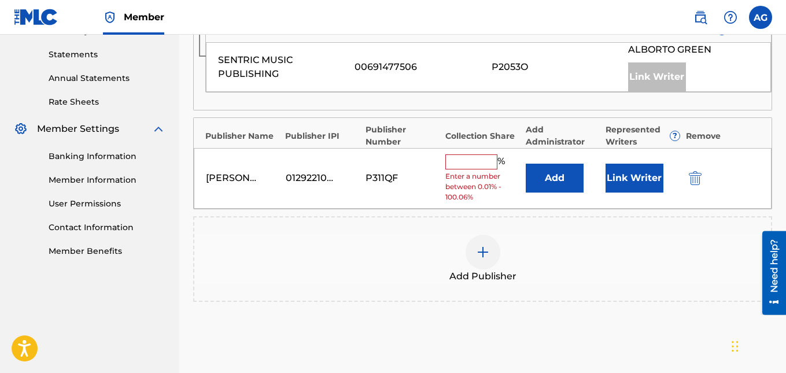
click at [389, 155] on input "text" at bounding box center [472, 162] width 52 height 15
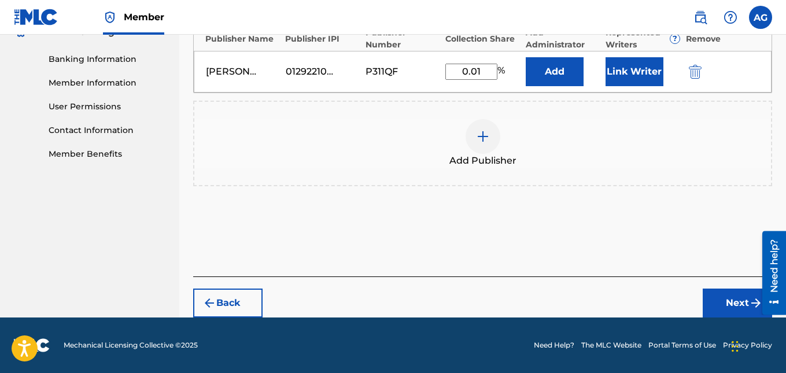
type input "0.01"
click at [389, 300] on button "Next" at bounding box center [737, 303] width 69 height 29
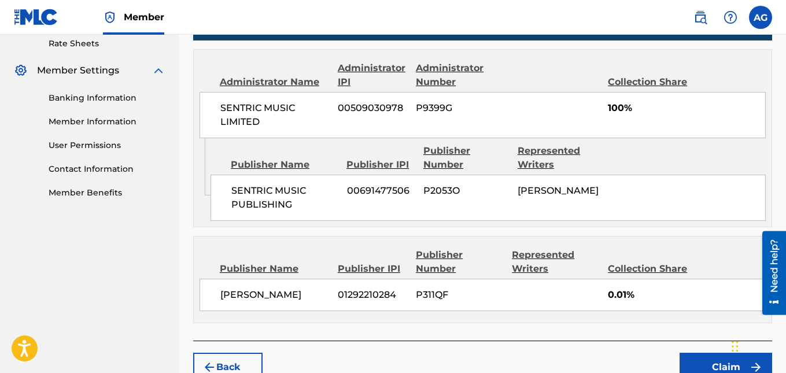
scroll to position [513, 0]
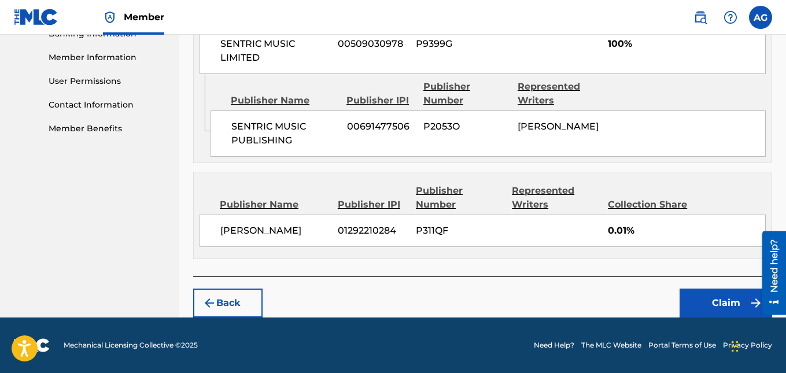
click at [389, 304] on button "Claim" at bounding box center [726, 303] width 93 height 29
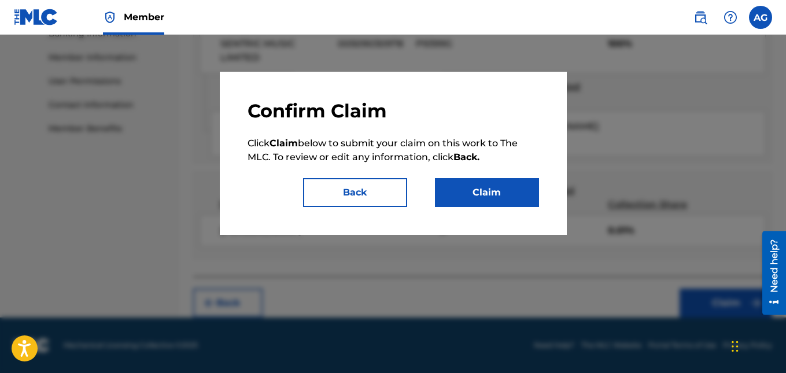
click at [389, 189] on button "Claim" at bounding box center [487, 192] width 104 height 29
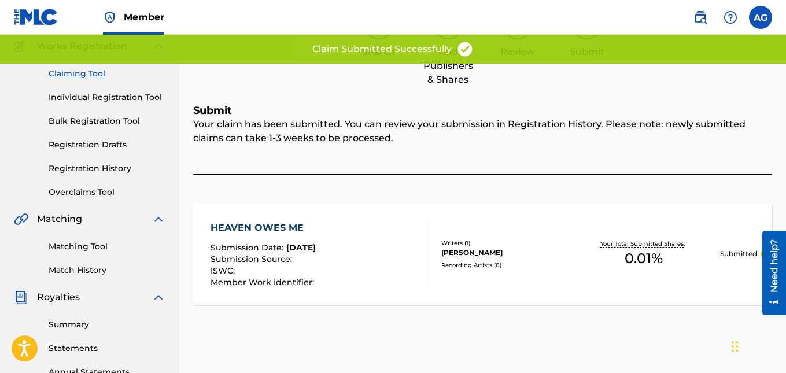
scroll to position [0, 0]
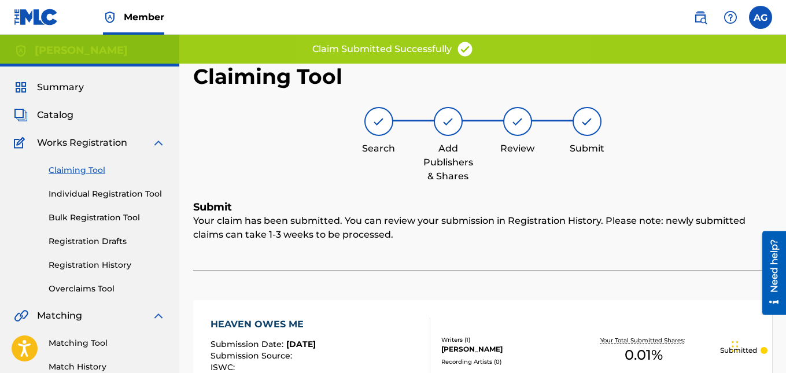
drag, startPoint x: 378, startPoint y: 116, endPoint x: 379, endPoint y: 126, distance: 9.9
click at [378, 117] on img at bounding box center [379, 122] width 14 height 14
click at [383, 145] on div "Search" at bounding box center [379, 149] width 58 height 14
click at [380, 156] on div "Search Add Publishers & Shares Review Submit" at bounding box center [482, 145] width 579 height 76
click at [379, 156] on div "Search Add Publishers & Shares Review Submit" at bounding box center [482, 145] width 579 height 76
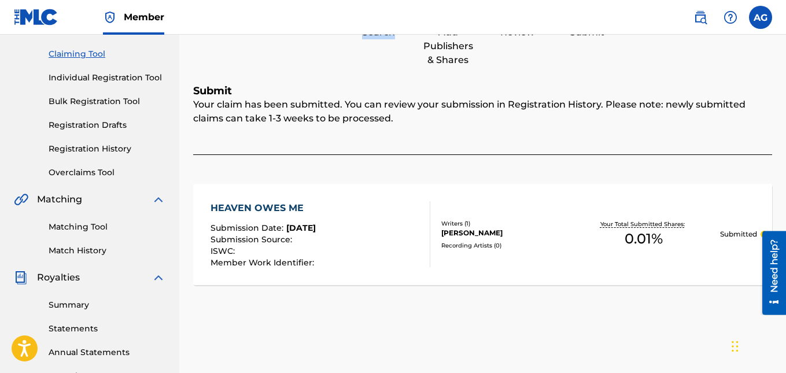
scroll to position [116, 0]
click at [95, 54] on link "Claiming Tool" at bounding box center [107, 55] width 117 height 12
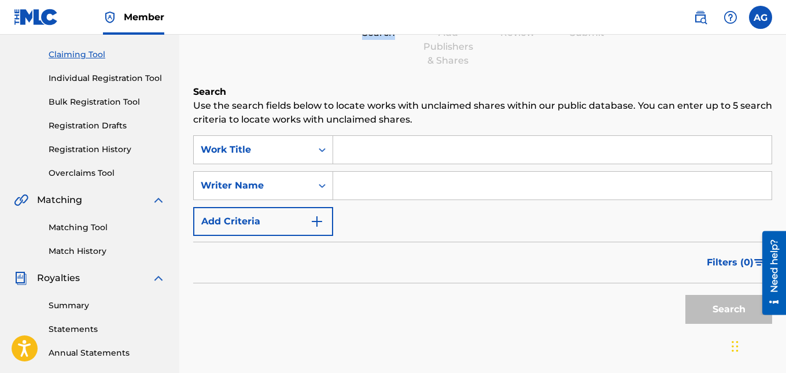
scroll to position [0, 0]
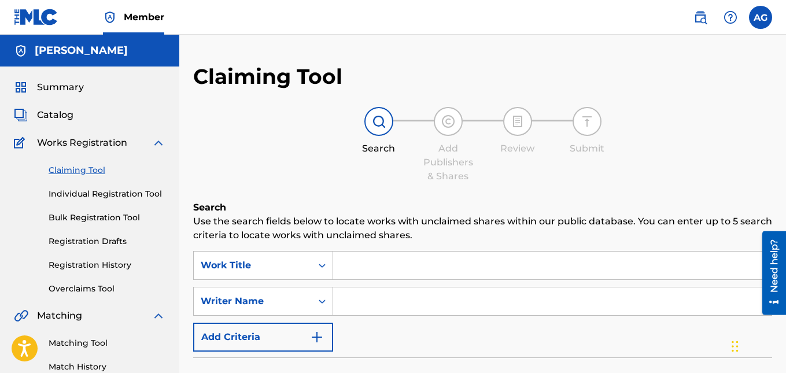
click at [389, 293] on input "Search Form" at bounding box center [552, 302] width 439 height 28
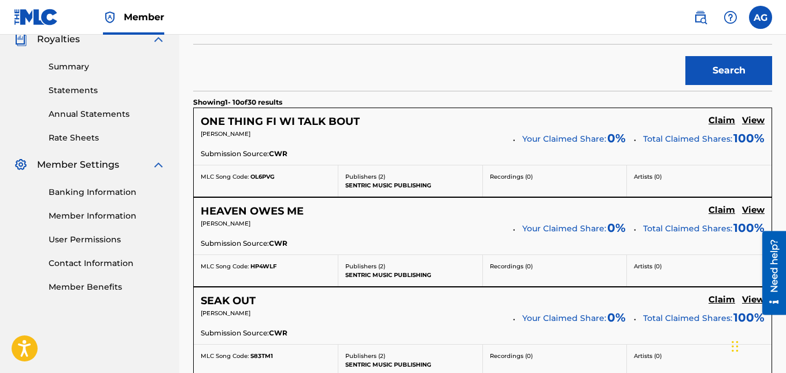
scroll to position [405, 0]
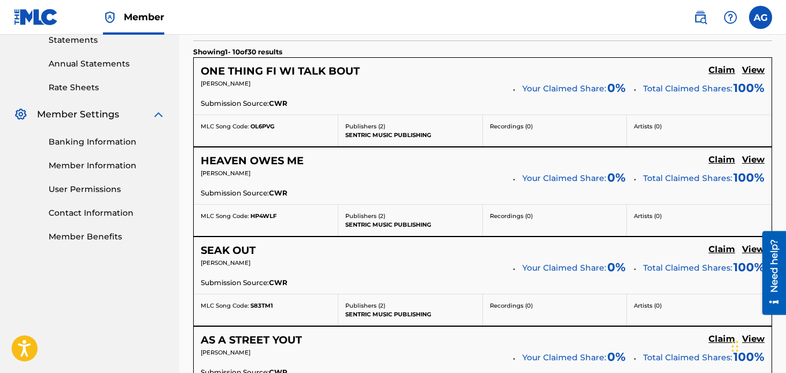
drag, startPoint x: 725, startPoint y: 252, endPoint x: 383, endPoint y: 259, distance: 341.5
click at [383, 259] on p "[PERSON_NAME]" at bounding box center [353, 263] width 304 height 9
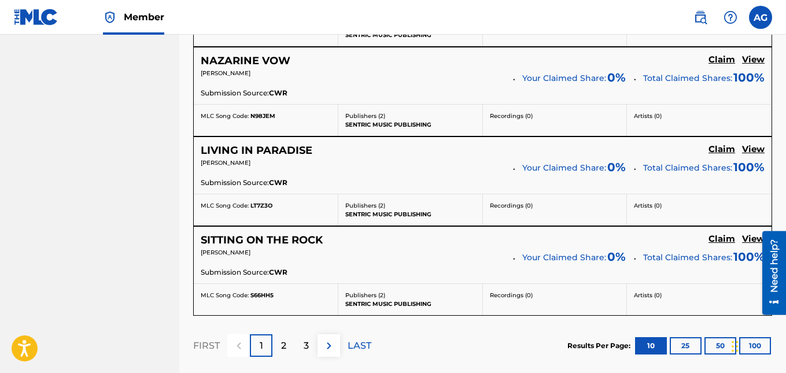
scroll to position [1157, 0]
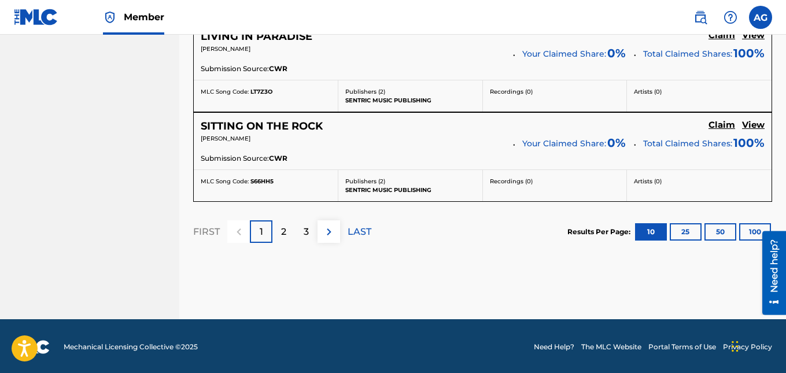
click at [282, 234] on p "2" at bounding box center [283, 232] width 5 height 14
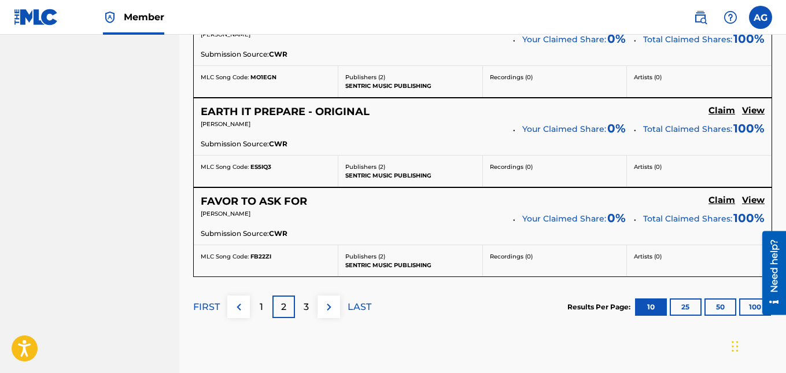
scroll to position [1100, 0]
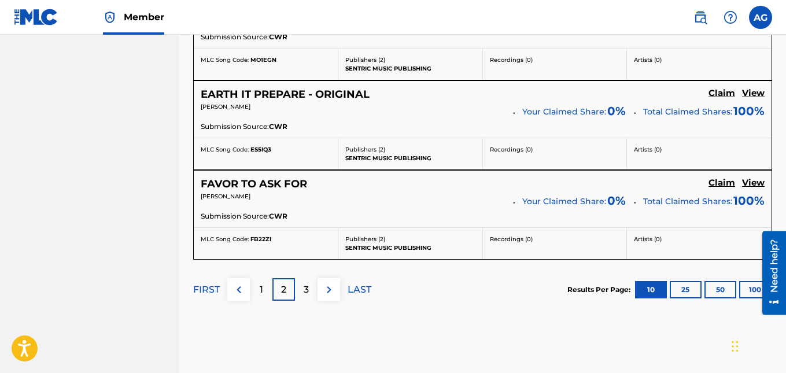
click at [303, 293] on div "3" at bounding box center [306, 289] width 23 height 23
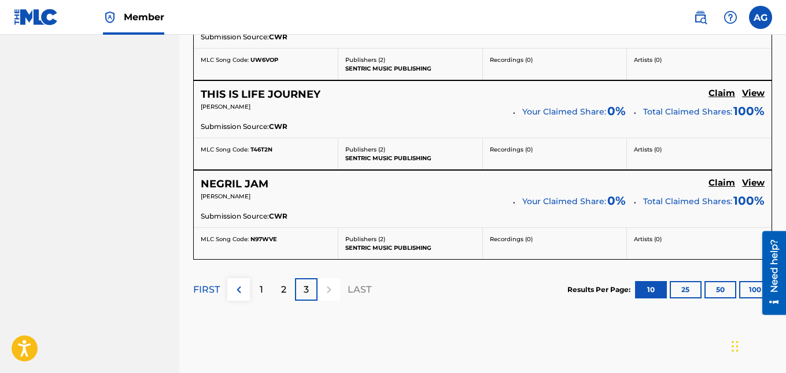
click at [389, 288] on button "50" at bounding box center [721, 289] width 32 height 17
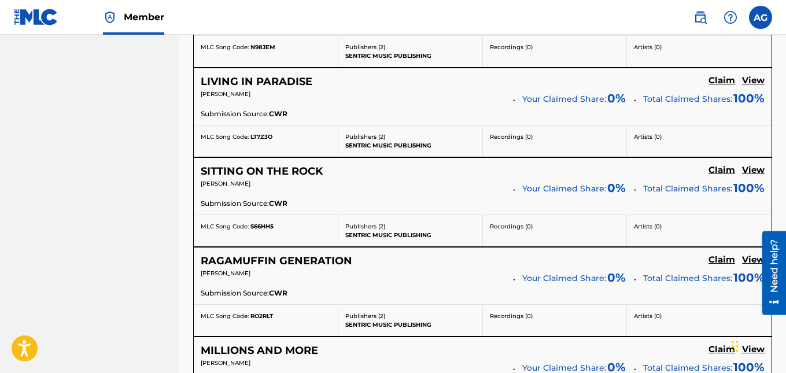
scroll to position [1096, 0]
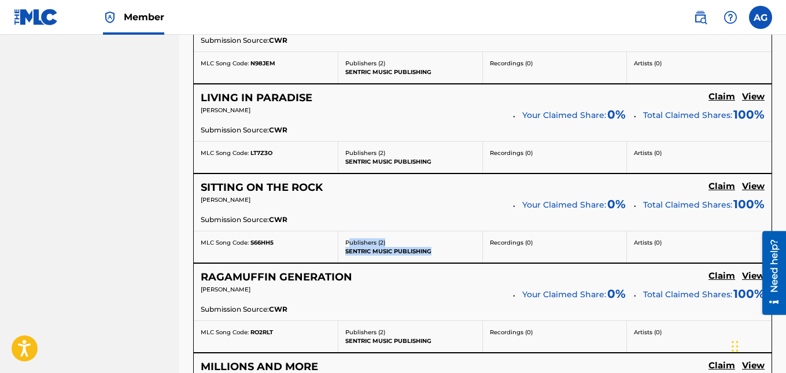
drag, startPoint x: 439, startPoint y: 251, endPoint x: 350, endPoint y: 247, distance: 89.2
click at [350, 247] on div "Publishers ( 2 ) SENTRIC MUSIC PUBLISHING" at bounding box center [411, 246] width 145 height 31
click at [385, 276] on div "RAGAMUFFIN GENERATION Claim View" at bounding box center [483, 277] width 564 height 13
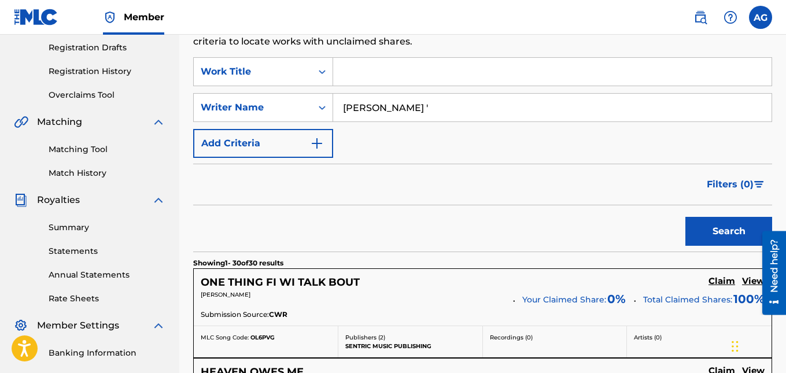
scroll to position [174, 0]
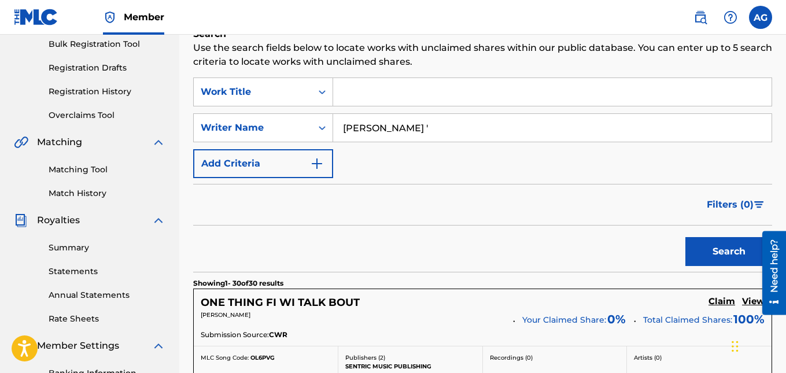
click at [389, 125] on input "[PERSON_NAME] '" at bounding box center [552, 128] width 439 height 28
click at [347, 205] on div "Filters ( 0 )" at bounding box center [482, 205] width 579 height 42
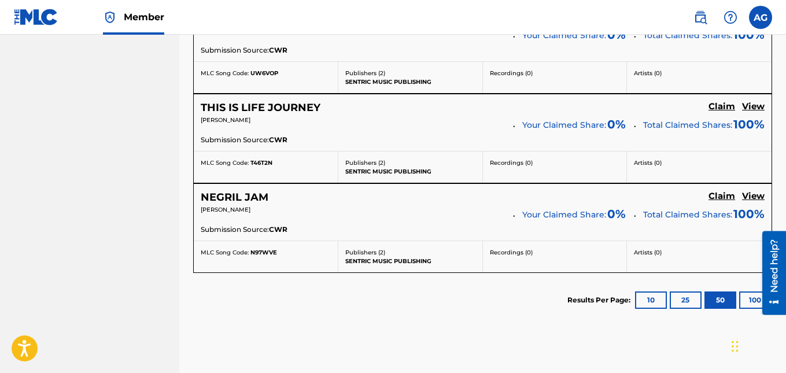
scroll to position [2948, 0]
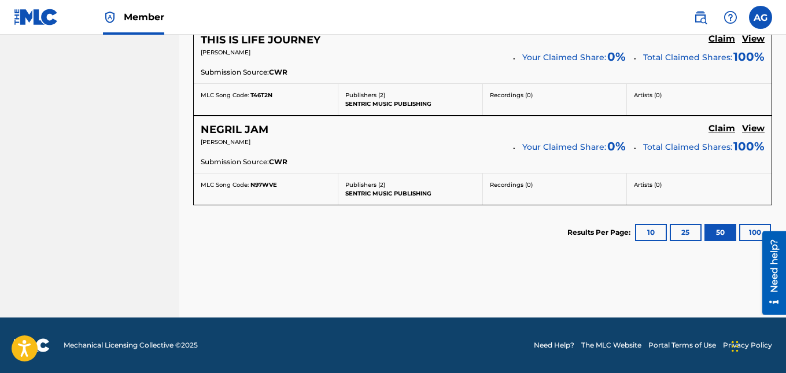
click at [389, 229] on button "100" at bounding box center [756, 232] width 32 height 17
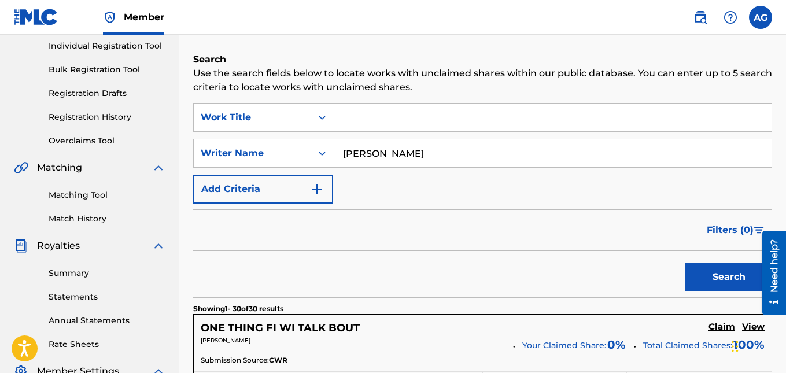
scroll to position [174, 0]
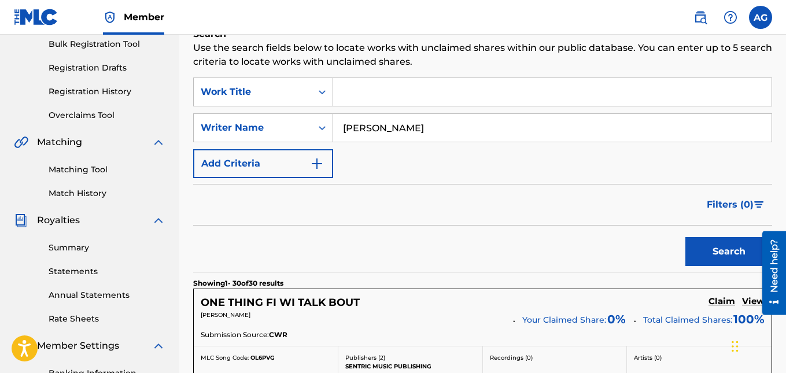
click at [389, 130] on input "[PERSON_NAME]" at bounding box center [552, 128] width 439 height 28
type input "[PERSON_NAME]"
click at [389, 237] on button "Search" at bounding box center [729, 251] width 87 height 29
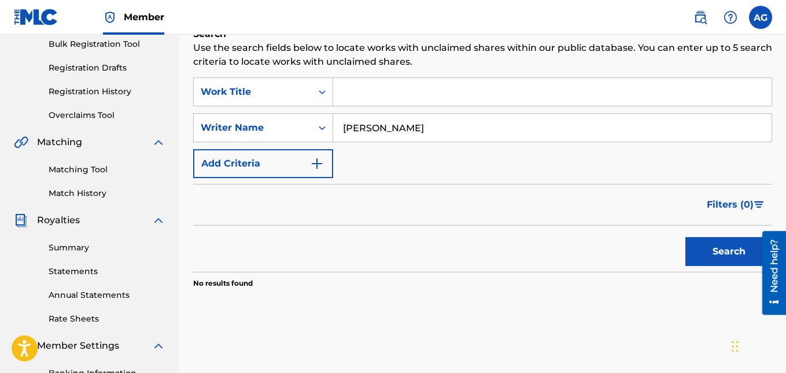
click at [389, 127] on input "[PERSON_NAME]" at bounding box center [552, 128] width 439 height 28
click at [389, 128] on input "[PERSON_NAME]" at bounding box center [552, 128] width 439 height 28
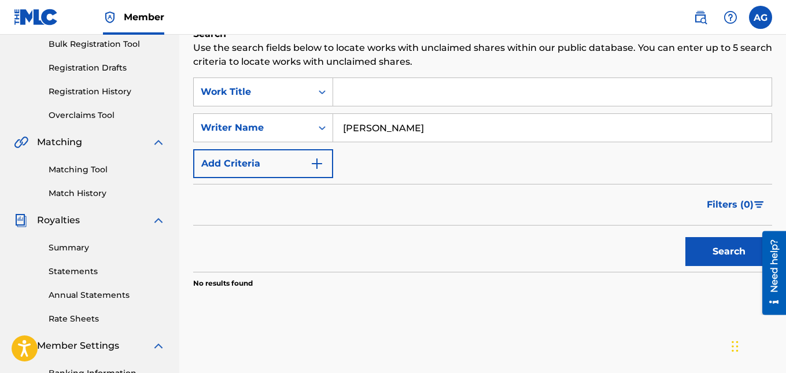
type input "[PERSON_NAME]"
click at [389, 237] on button "Search" at bounding box center [729, 251] width 87 height 29
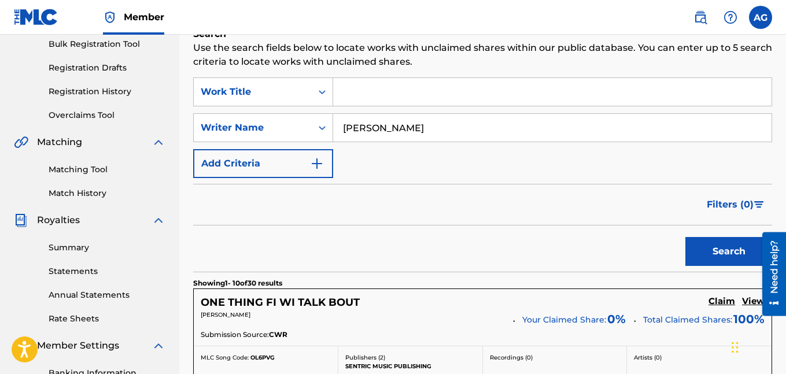
click at [389, 221] on div "Filters ( 0 )" at bounding box center [482, 205] width 579 height 42
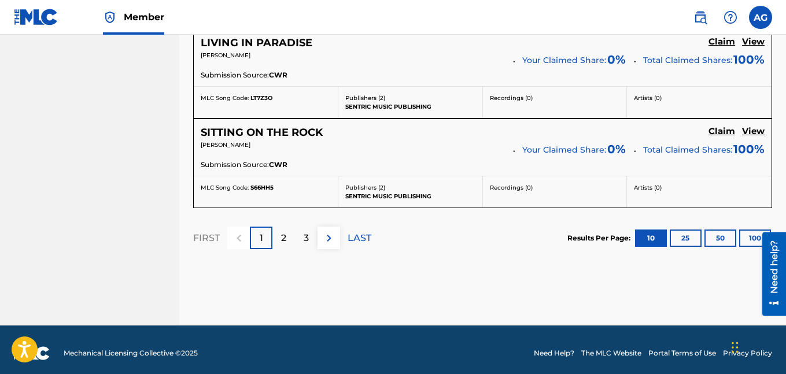
scroll to position [1158, 0]
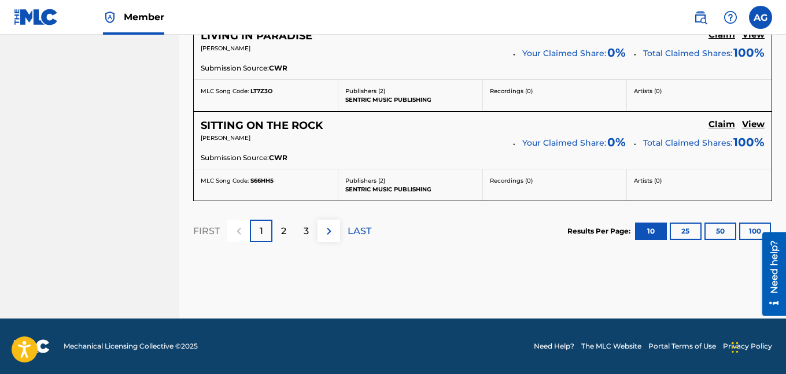
click at [389, 234] on button "50" at bounding box center [721, 231] width 32 height 17
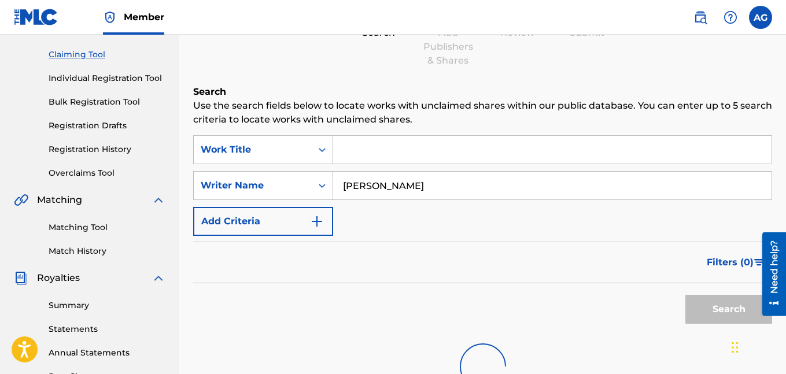
scroll to position [112, 0]
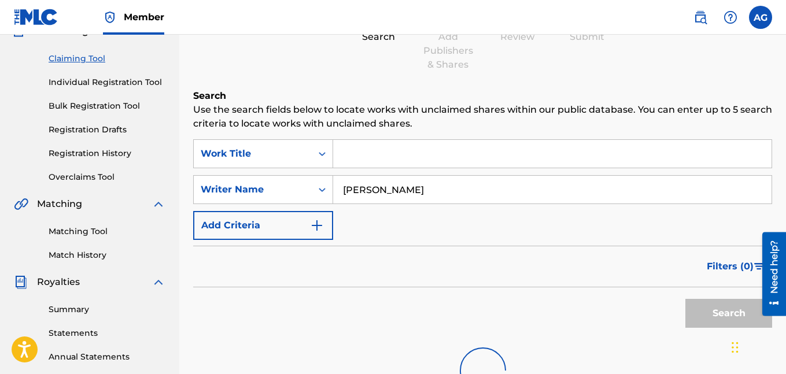
click at [389, 189] on input "[PERSON_NAME]" at bounding box center [552, 190] width 439 height 28
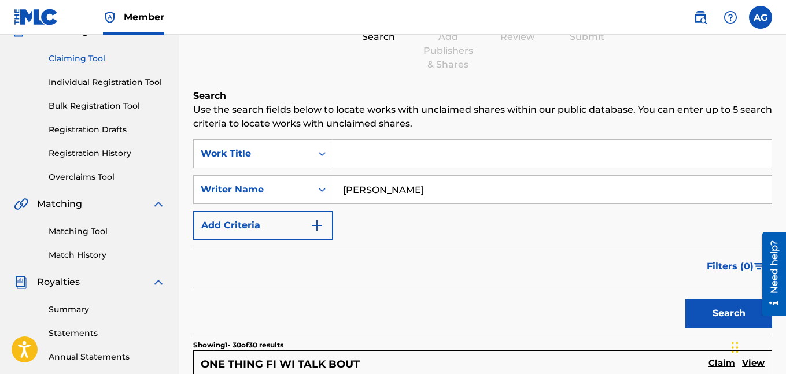
click at [389, 299] on button "Search" at bounding box center [729, 313] width 87 height 29
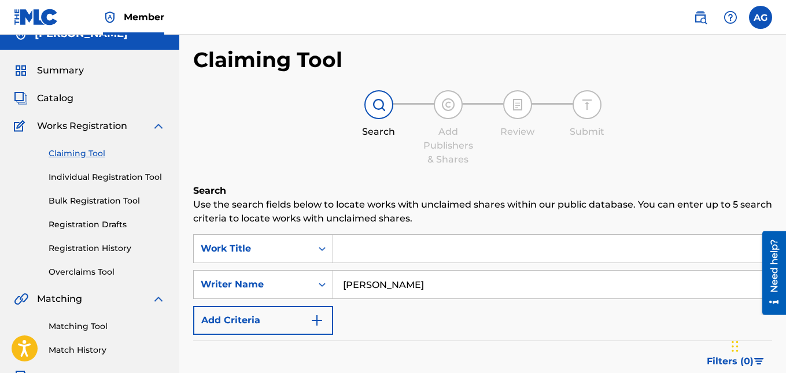
scroll to position [0, 0]
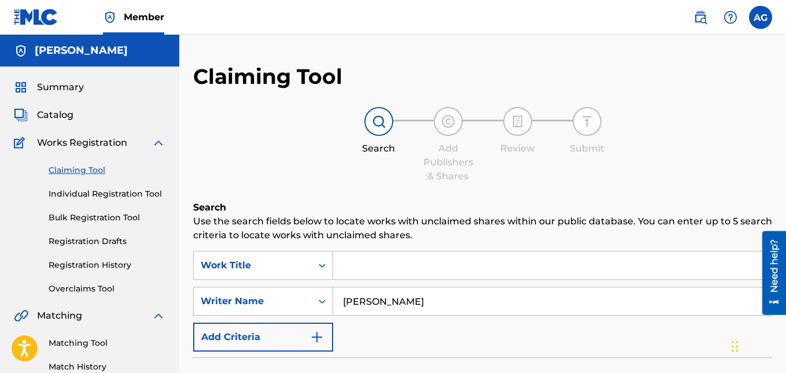
click at [57, 115] on span "Catalog" at bounding box center [55, 115] width 36 height 14
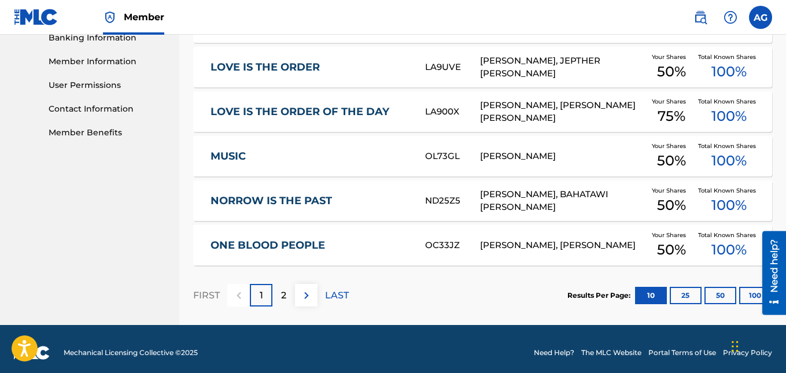
scroll to position [510, 0]
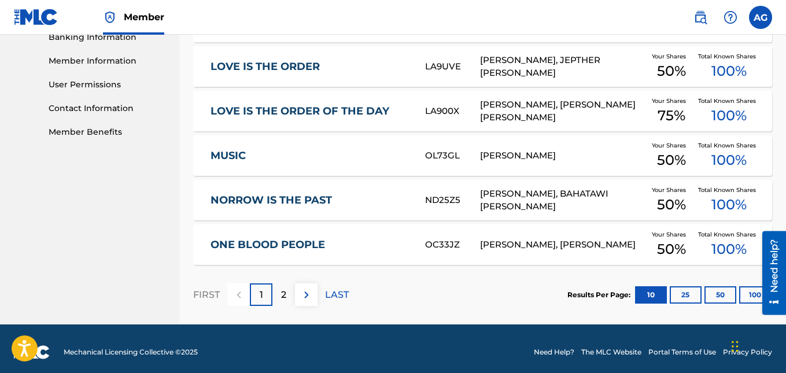
click at [389, 291] on button "50" at bounding box center [721, 294] width 32 height 17
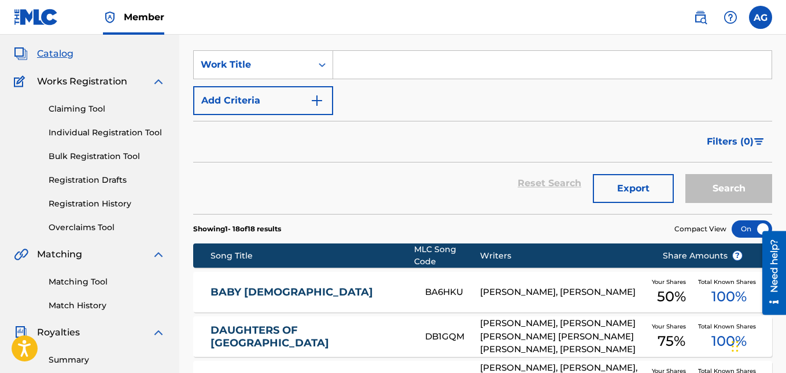
scroll to position [51, 0]
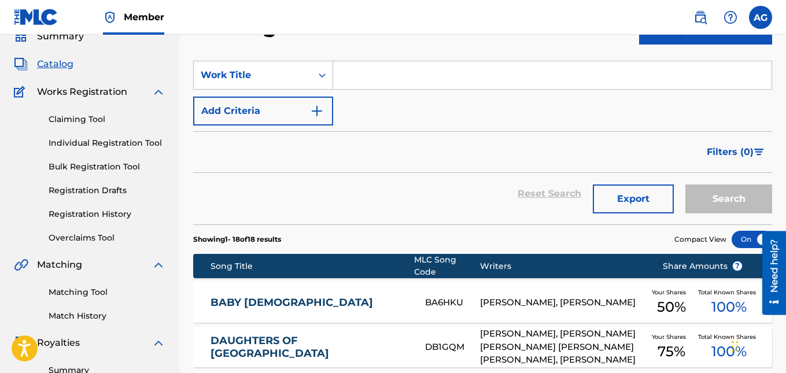
click at [74, 114] on link "Claiming Tool" at bounding box center [107, 119] width 117 height 12
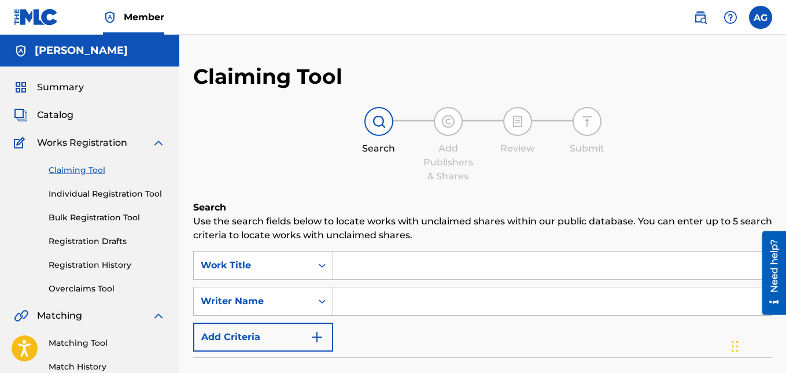
click at [340, 191] on div "Claiming Tool Search Add Publishers & Shares Review Submit Search Use the searc…" at bounding box center [482, 284] width 579 height 440
click at [386, 177] on div "Search Add Publishers & Shares Review Submit" at bounding box center [482, 145] width 579 height 76
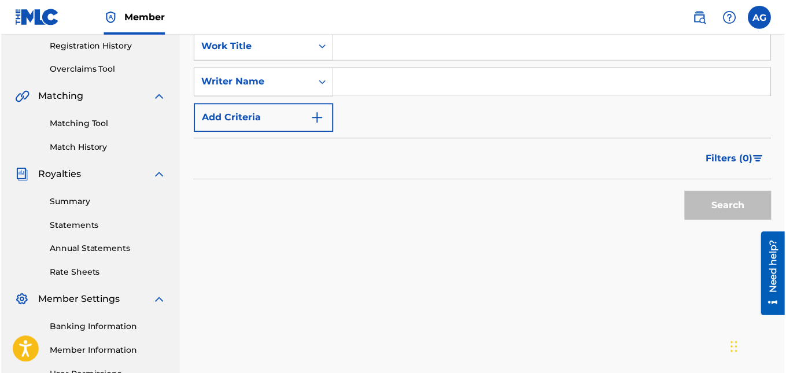
scroll to position [112, 0]
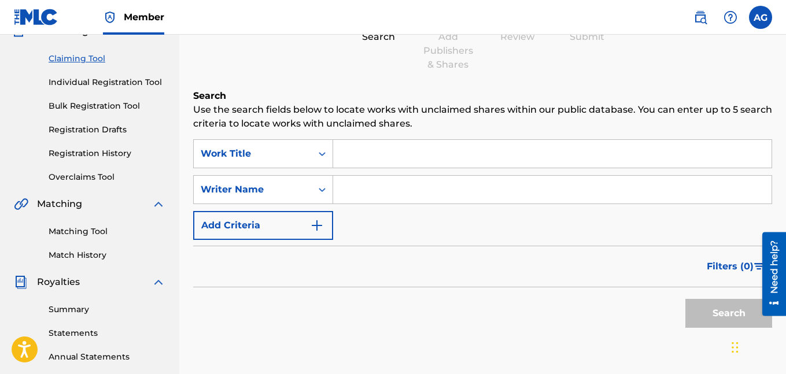
click at [372, 191] on input "Search Form" at bounding box center [552, 190] width 439 height 28
